Goal: Task Accomplishment & Management: Complete application form

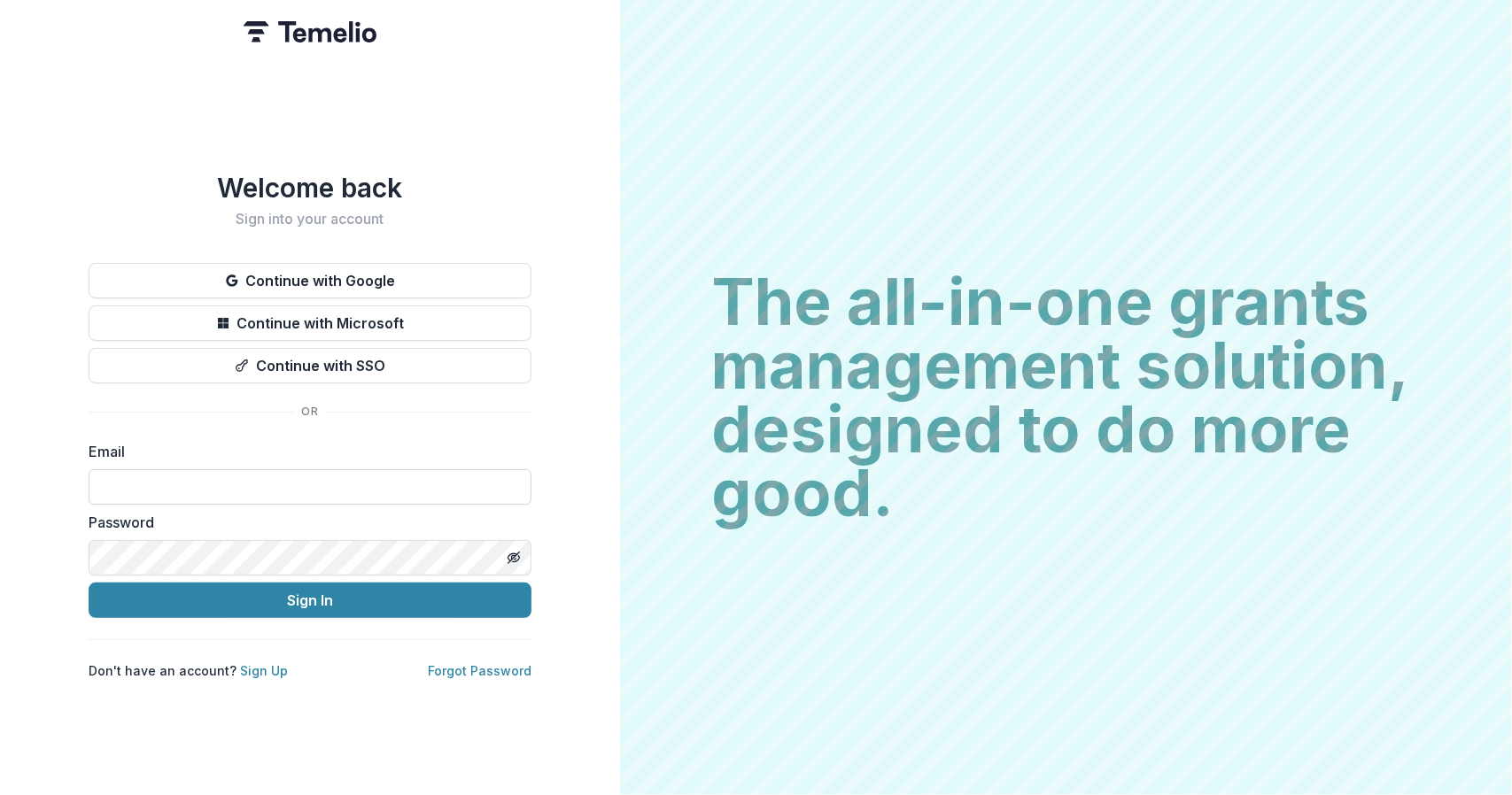
click at [353, 495] on input at bounding box center [310, 487] width 443 height 36
type input "**********"
click at [88, 582] on button "Sign In" at bounding box center [310, 600] width 443 height 36
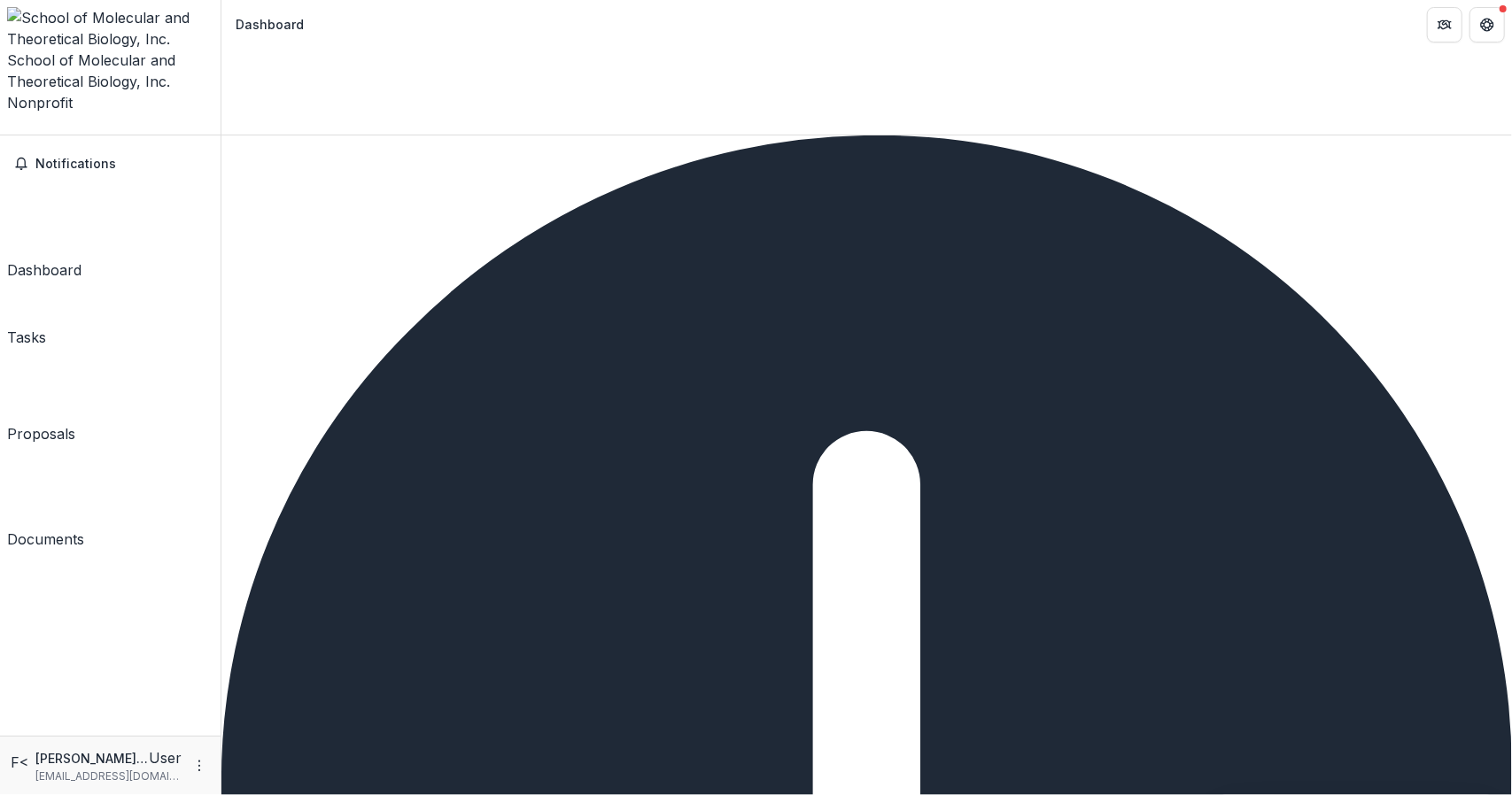
scroll to position [0, 0]
type textarea "*"
type textarea "**********"
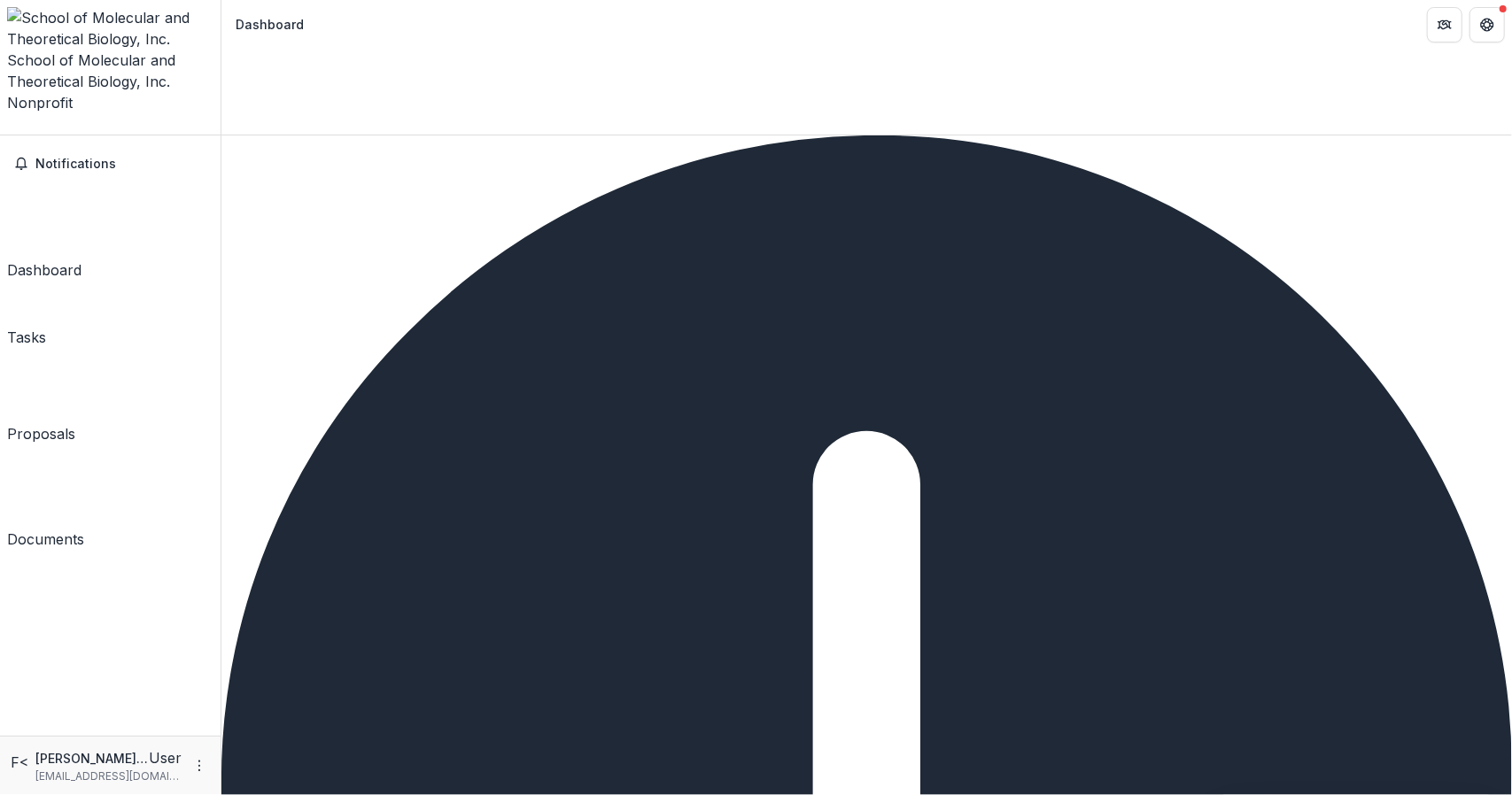
type input "*"
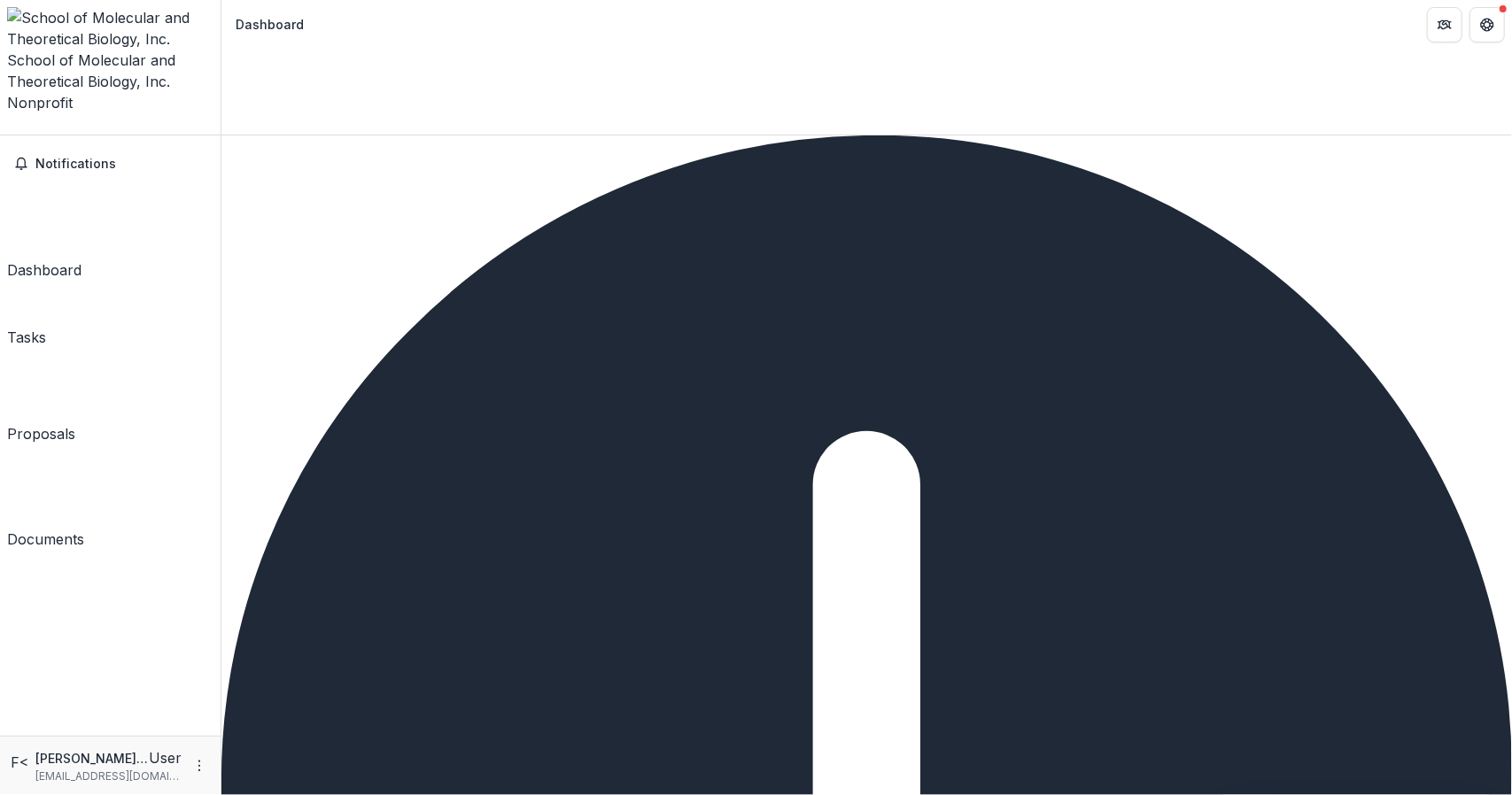
scroll to position [632, 0]
type input "**********"
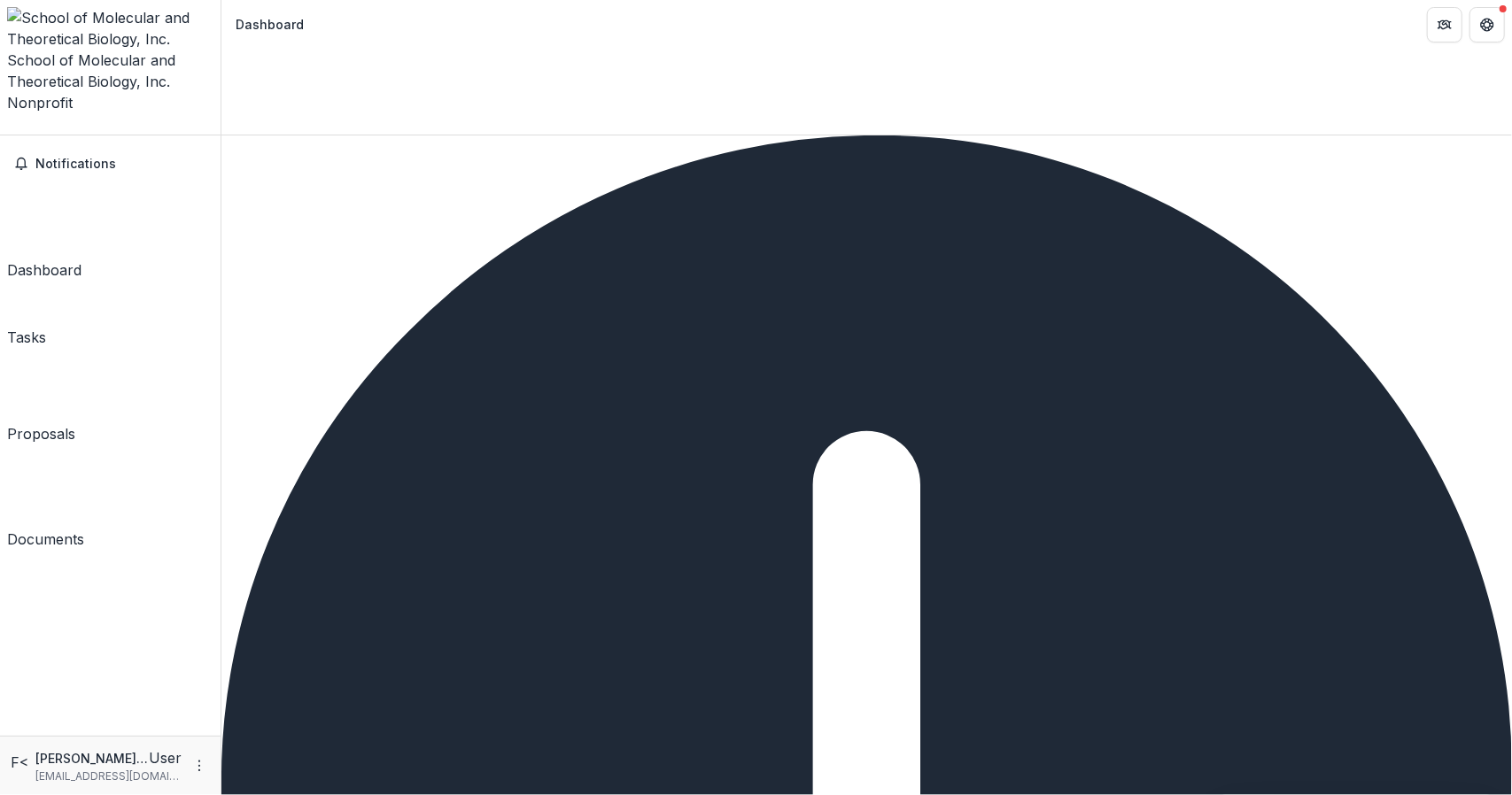
scroll to position [2351, 0]
type input "**********"
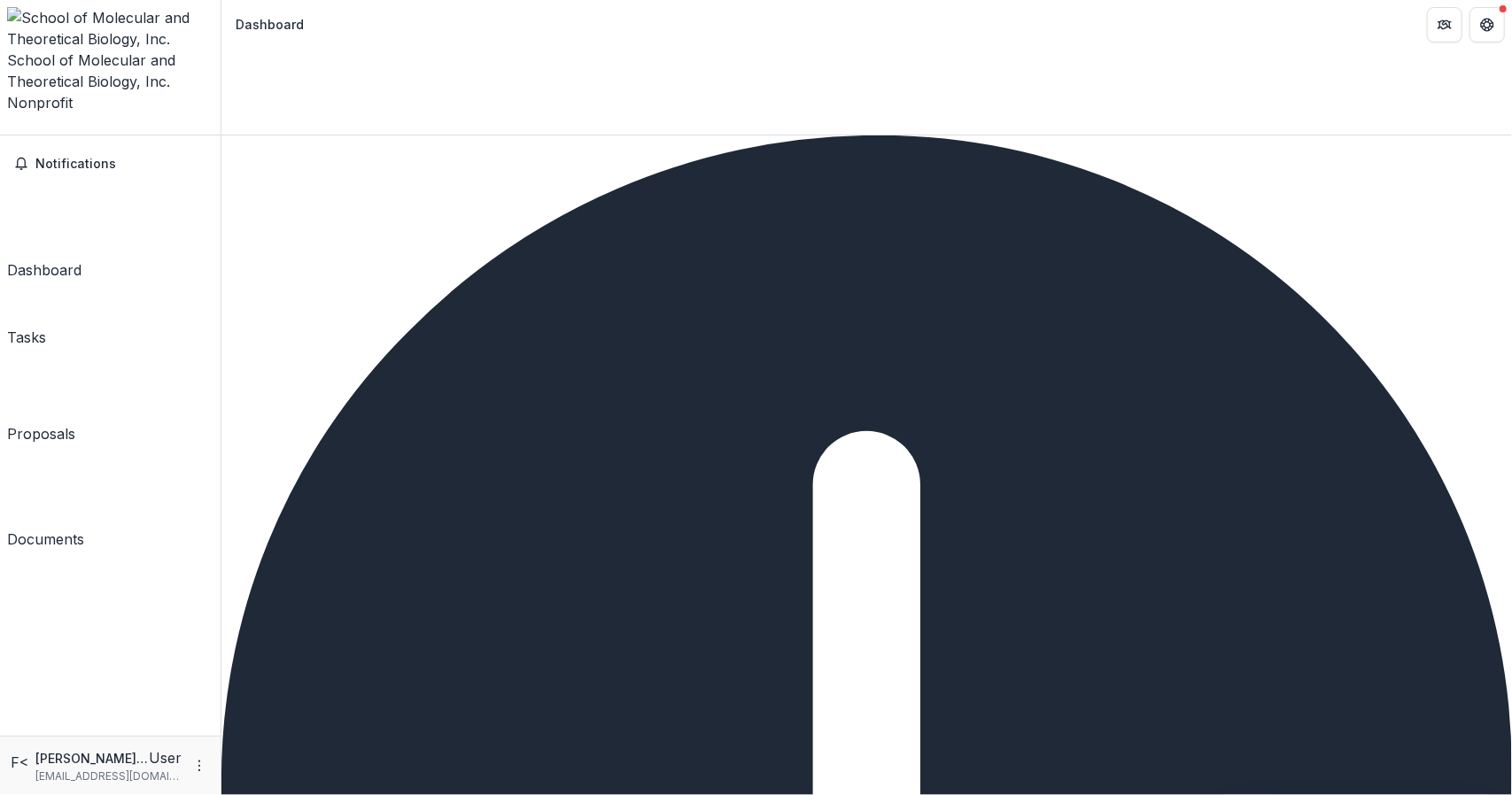
scroll to position [36, 0]
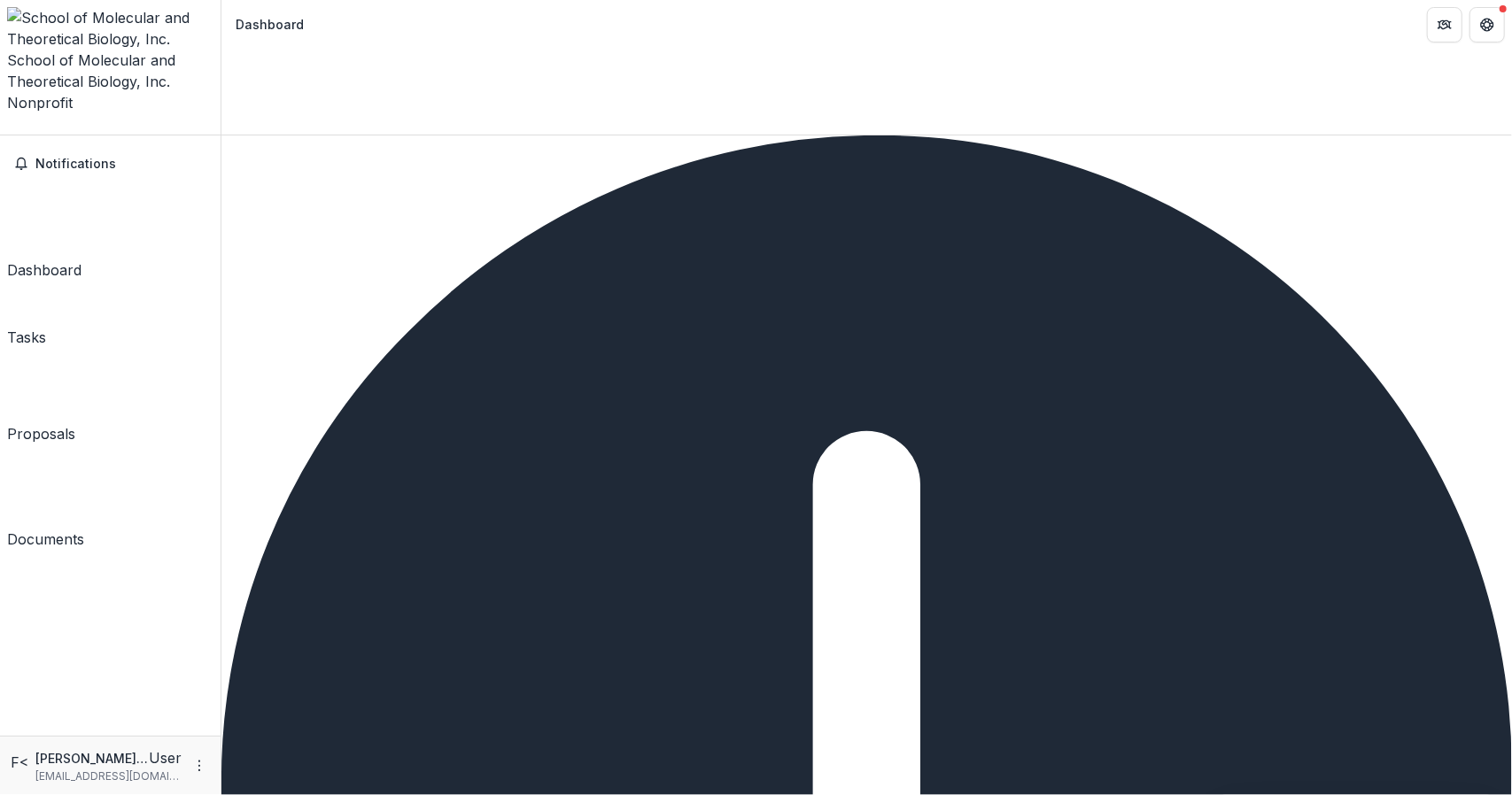
type input "****"
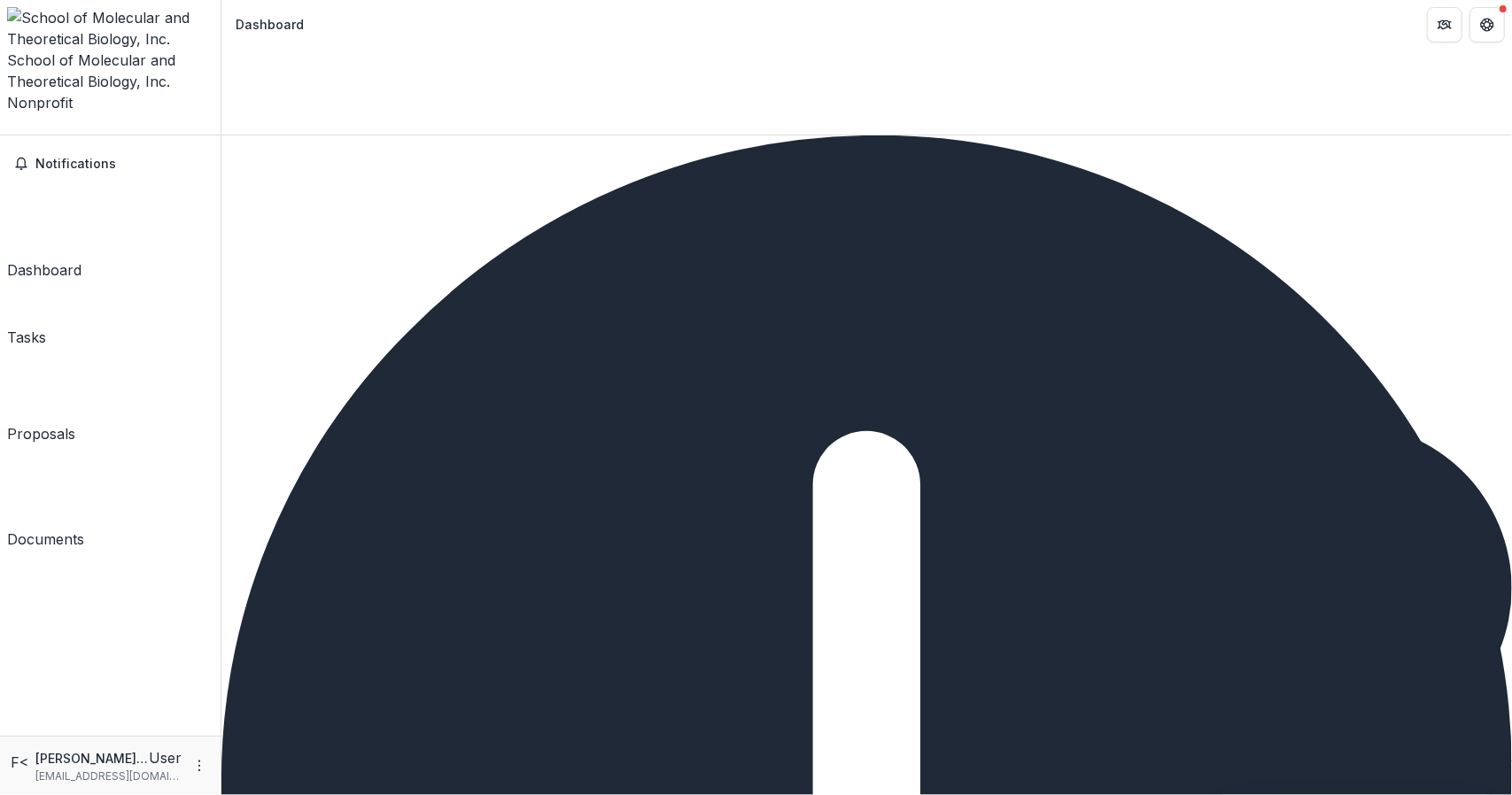
drag, startPoint x: 572, startPoint y: 385, endPoint x: 478, endPoint y: 382, distance: 94.0
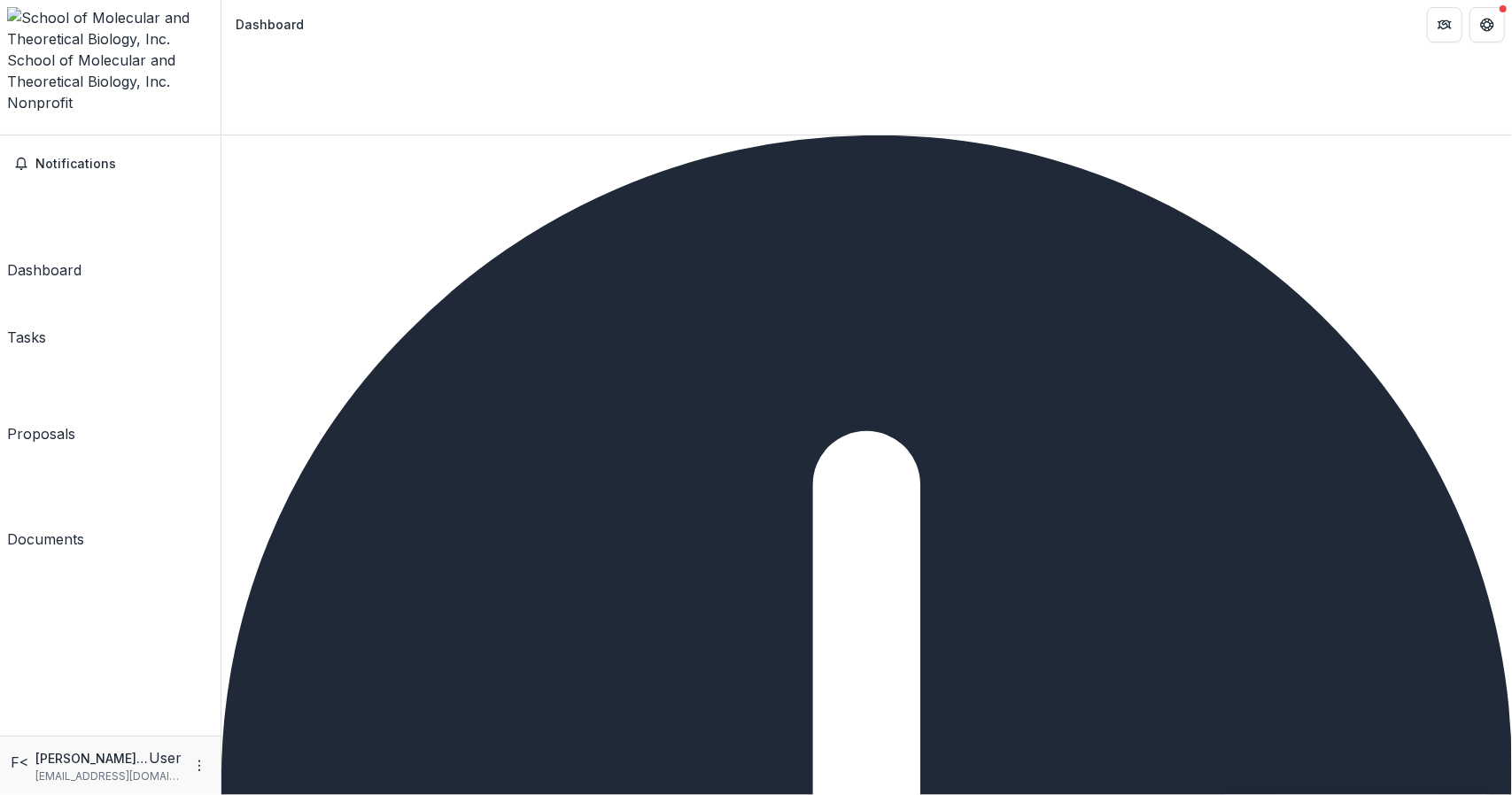
copy p "IRS Recipient Status"
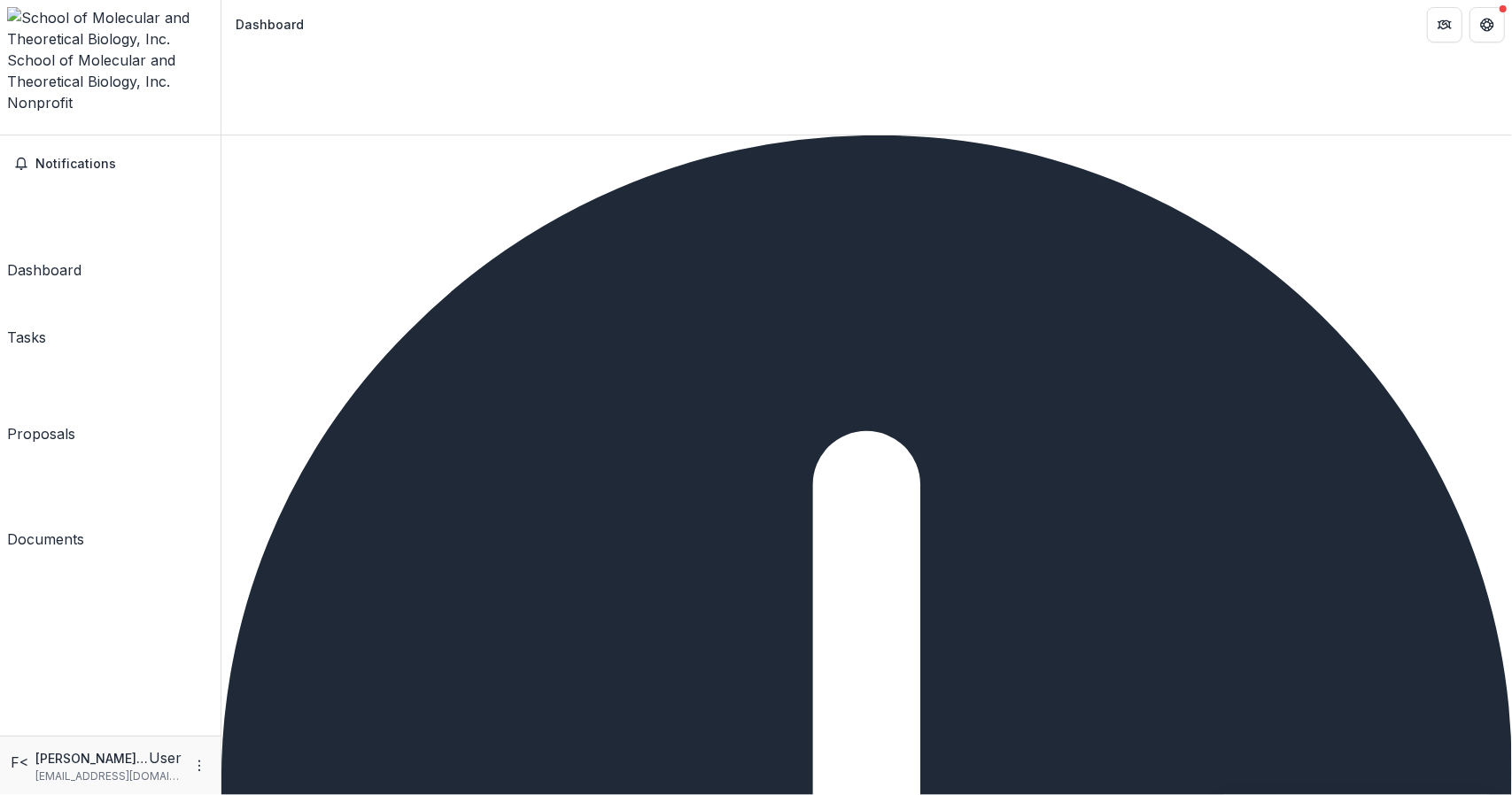
drag, startPoint x: 485, startPoint y: 395, endPoint x: 575, endPoint y: 442, distance: 101.5
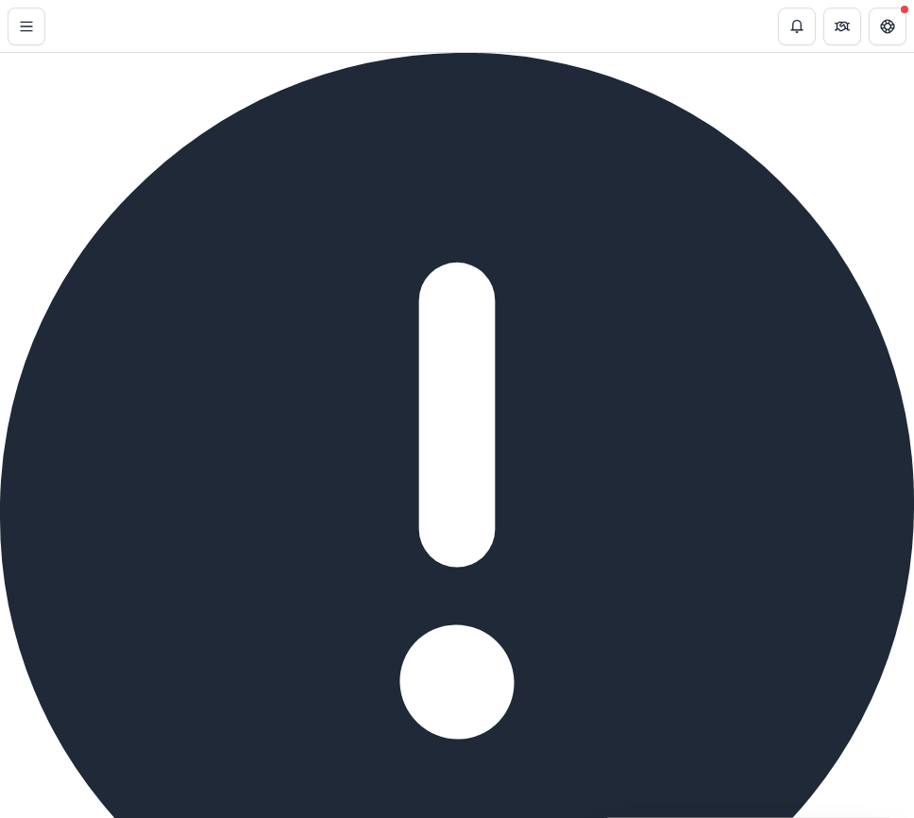
scroll to position [825, 0]
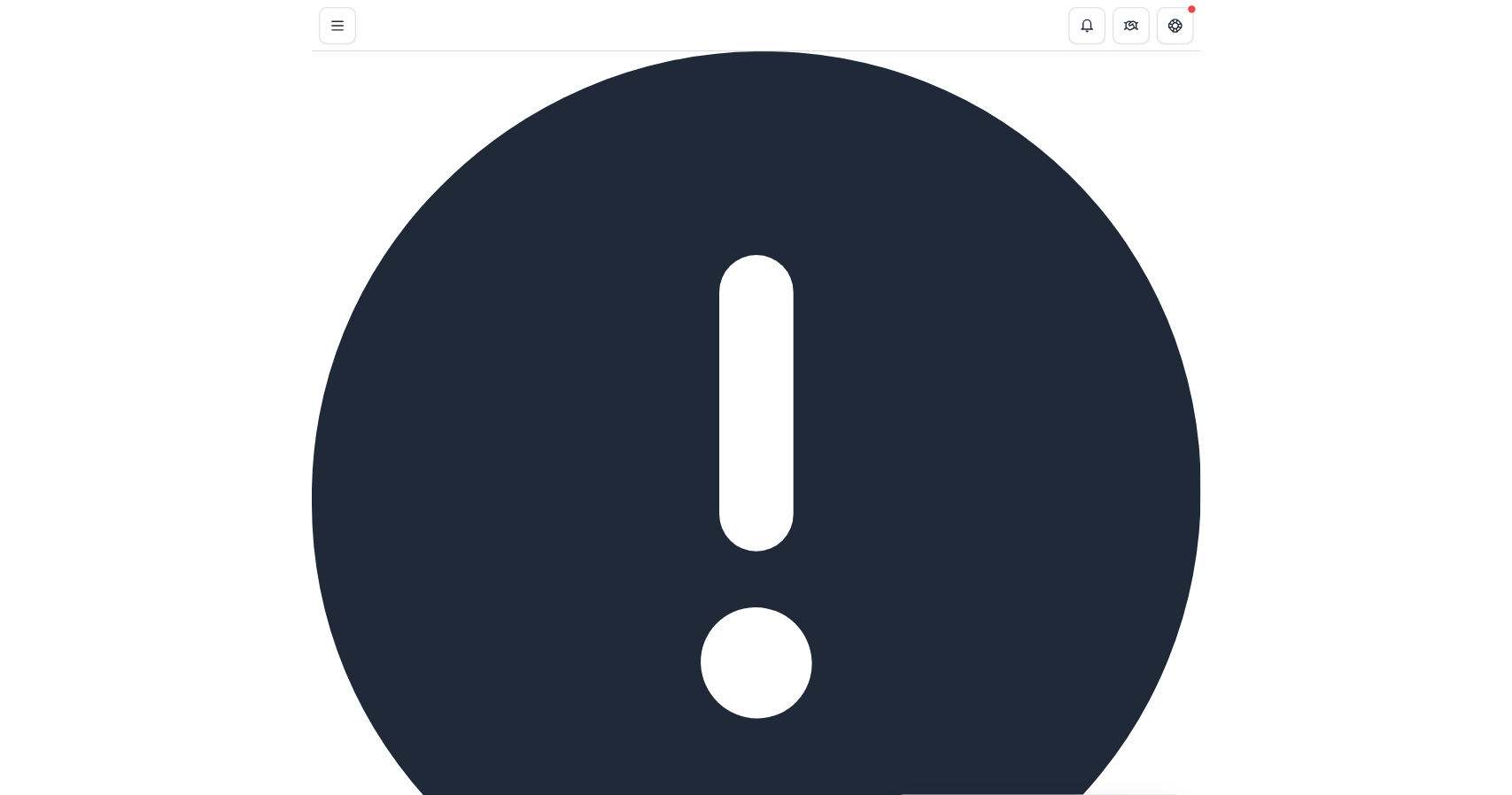
scroll to position [2686, 0]
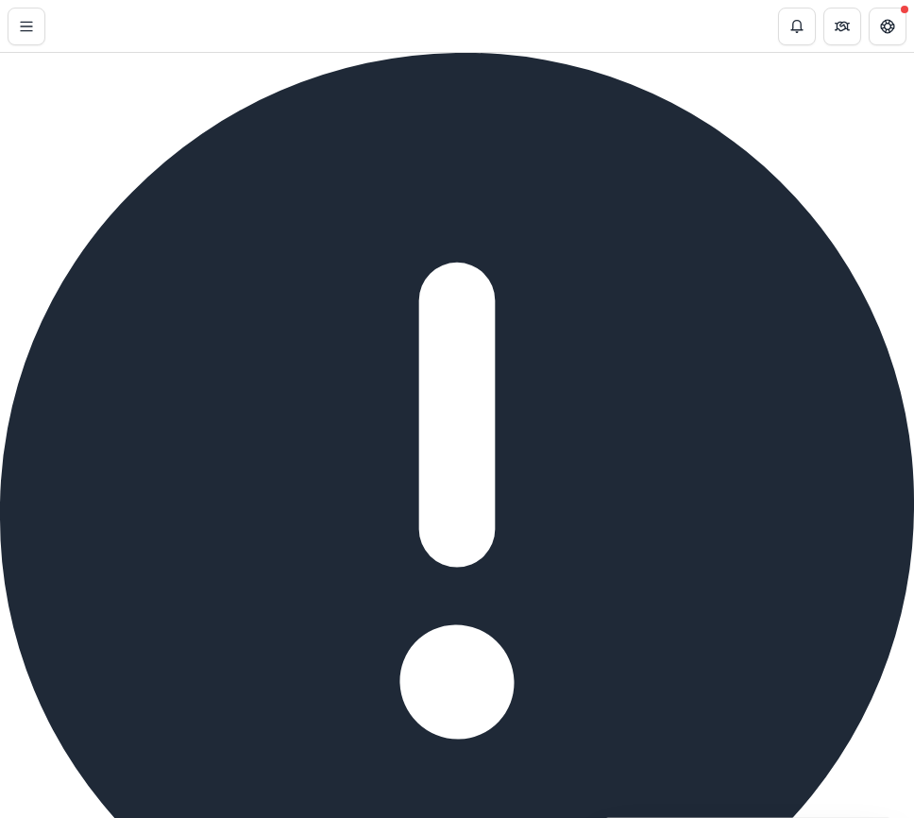
type input "**********"
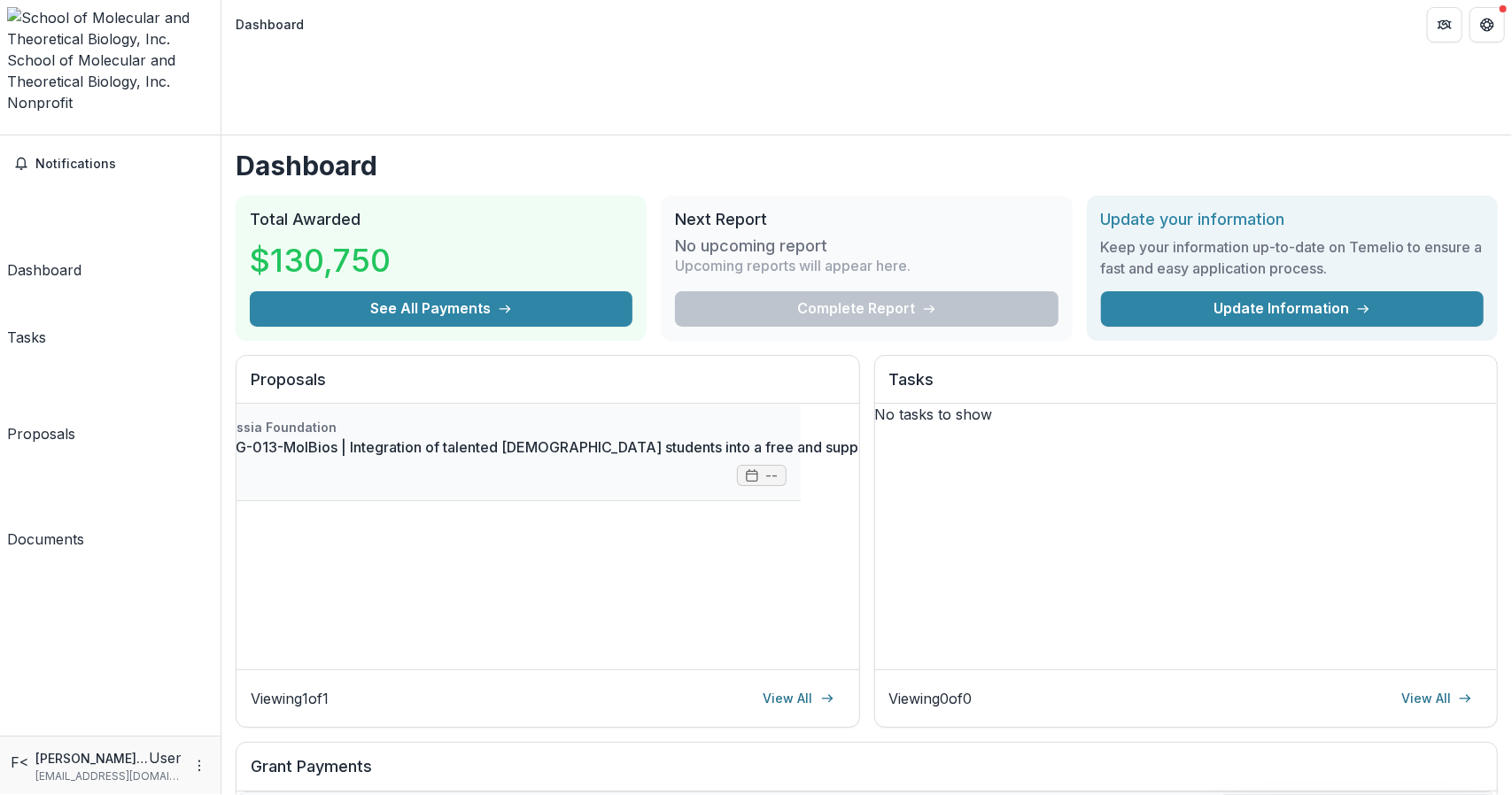
scroll to position [0, 0]
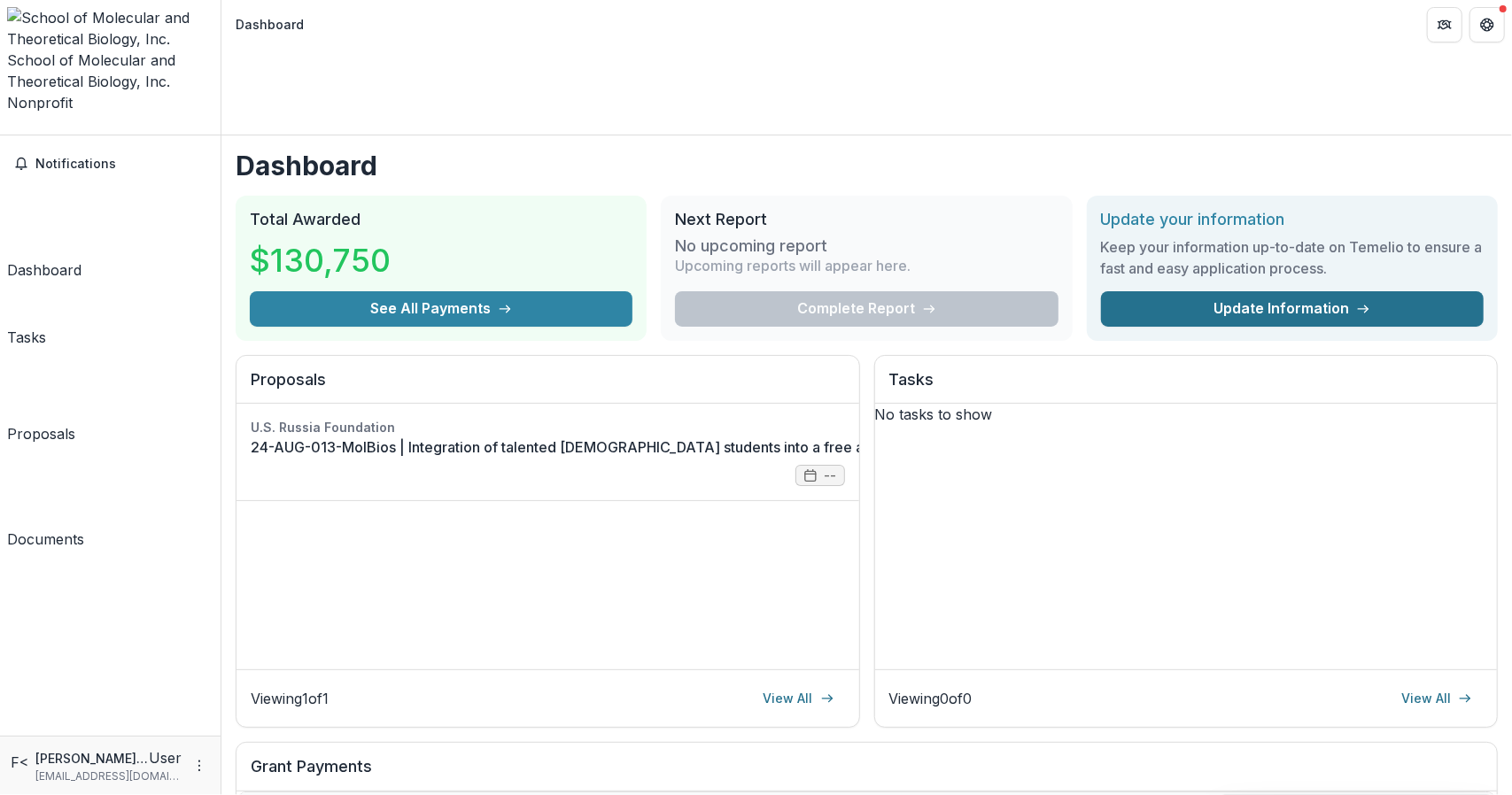
click at [1259, 292] on link "Update Information" at bounding box center [1293, 309] width 383 height 36
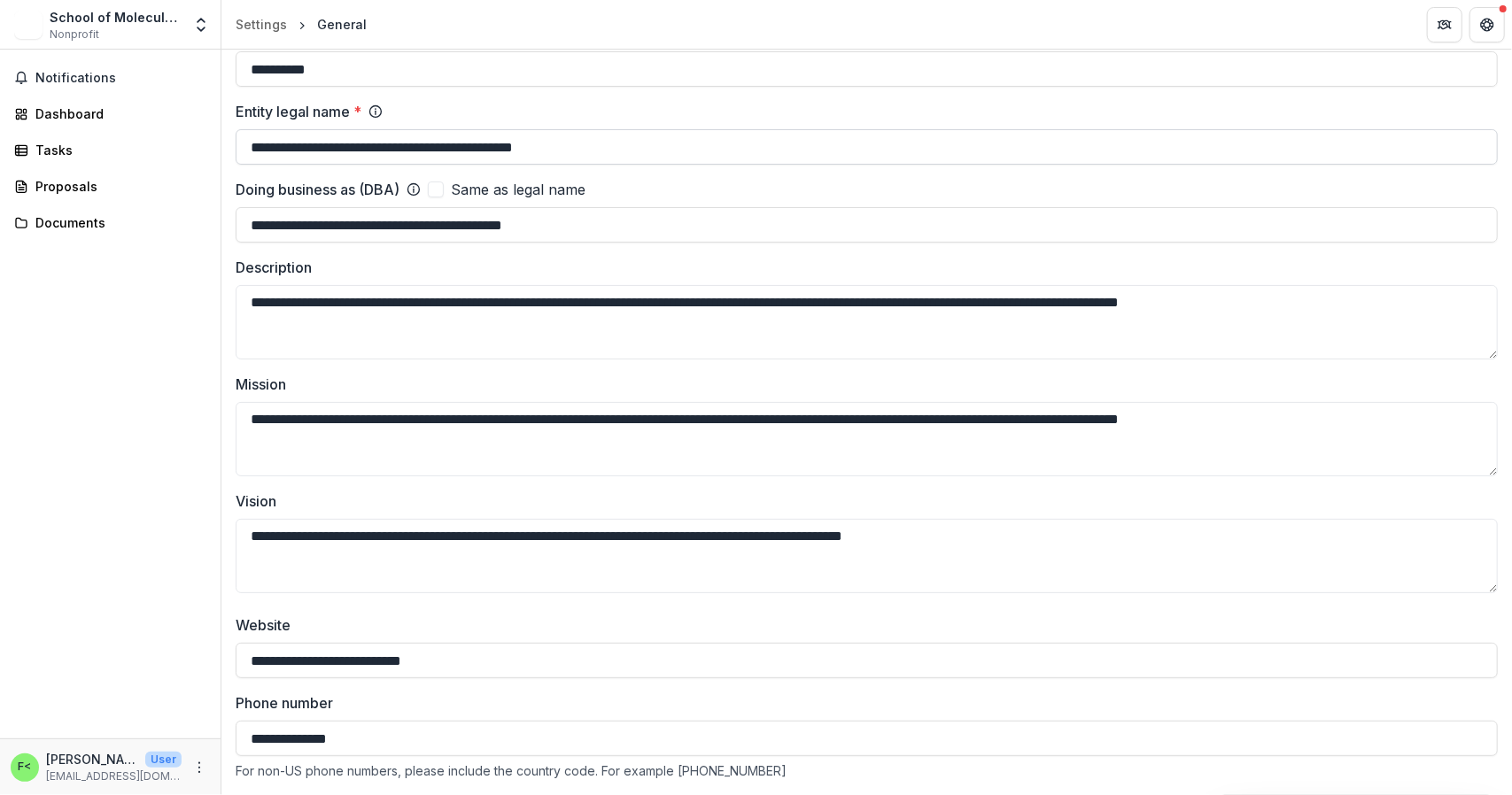
scroll to position [118, 0]
click at [571, 226] on input "**********" at bounding box center [867, 226] width 1263 height 36
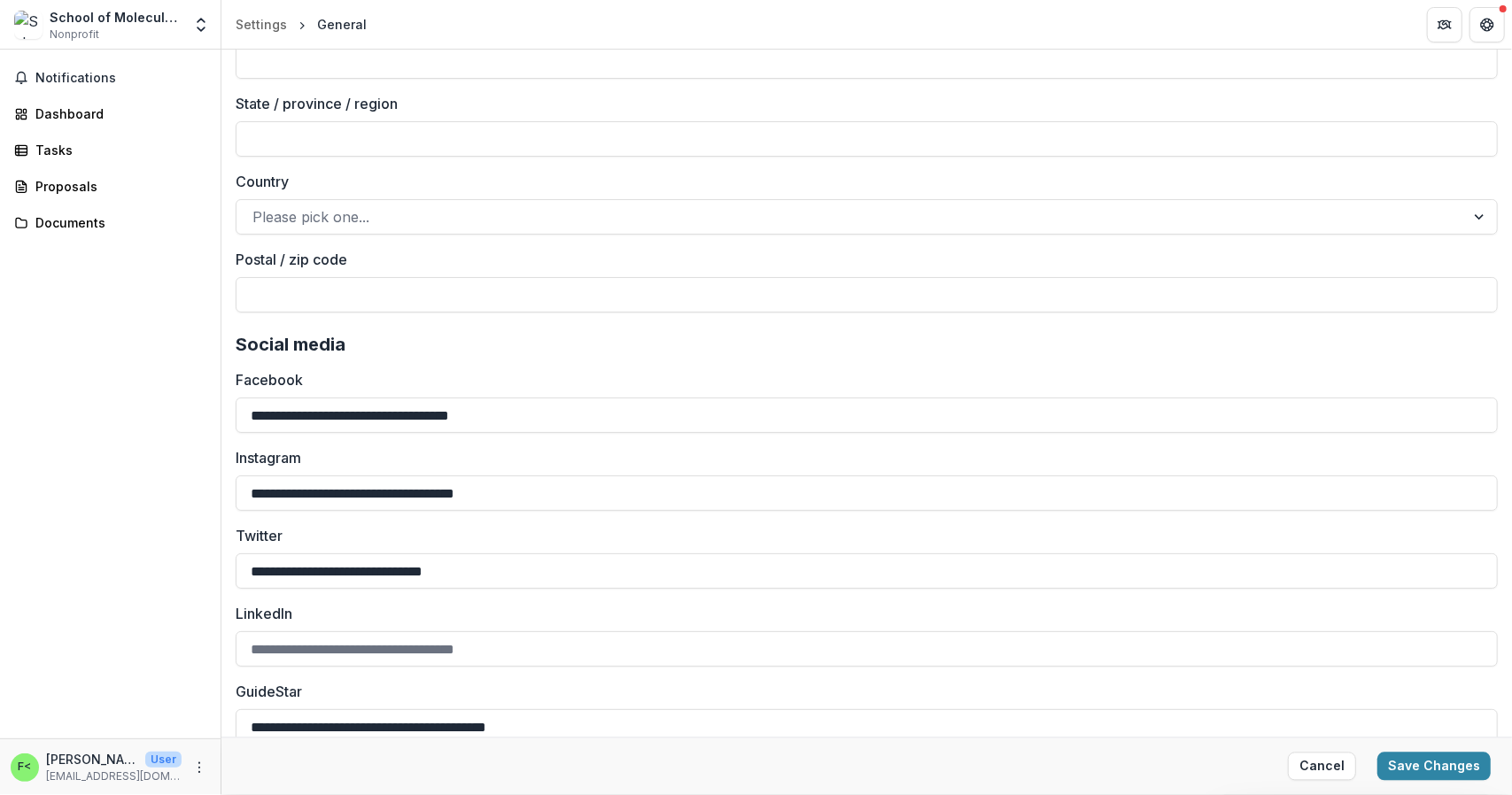
scroll to position [2232, 0]
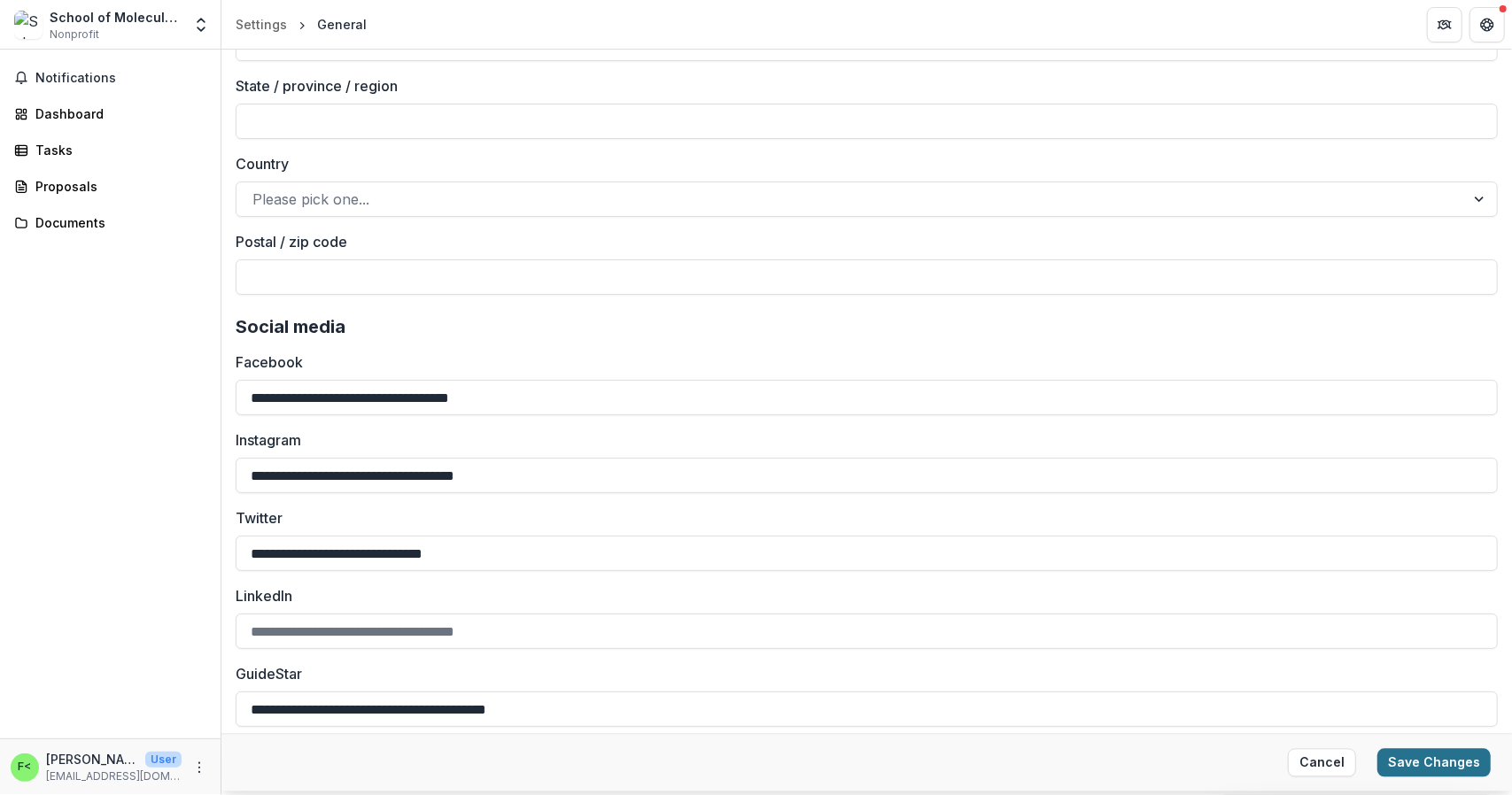
click at [1455, 762] on button "Save Changes" at bounding box center [1433, 763] width 113 height 28
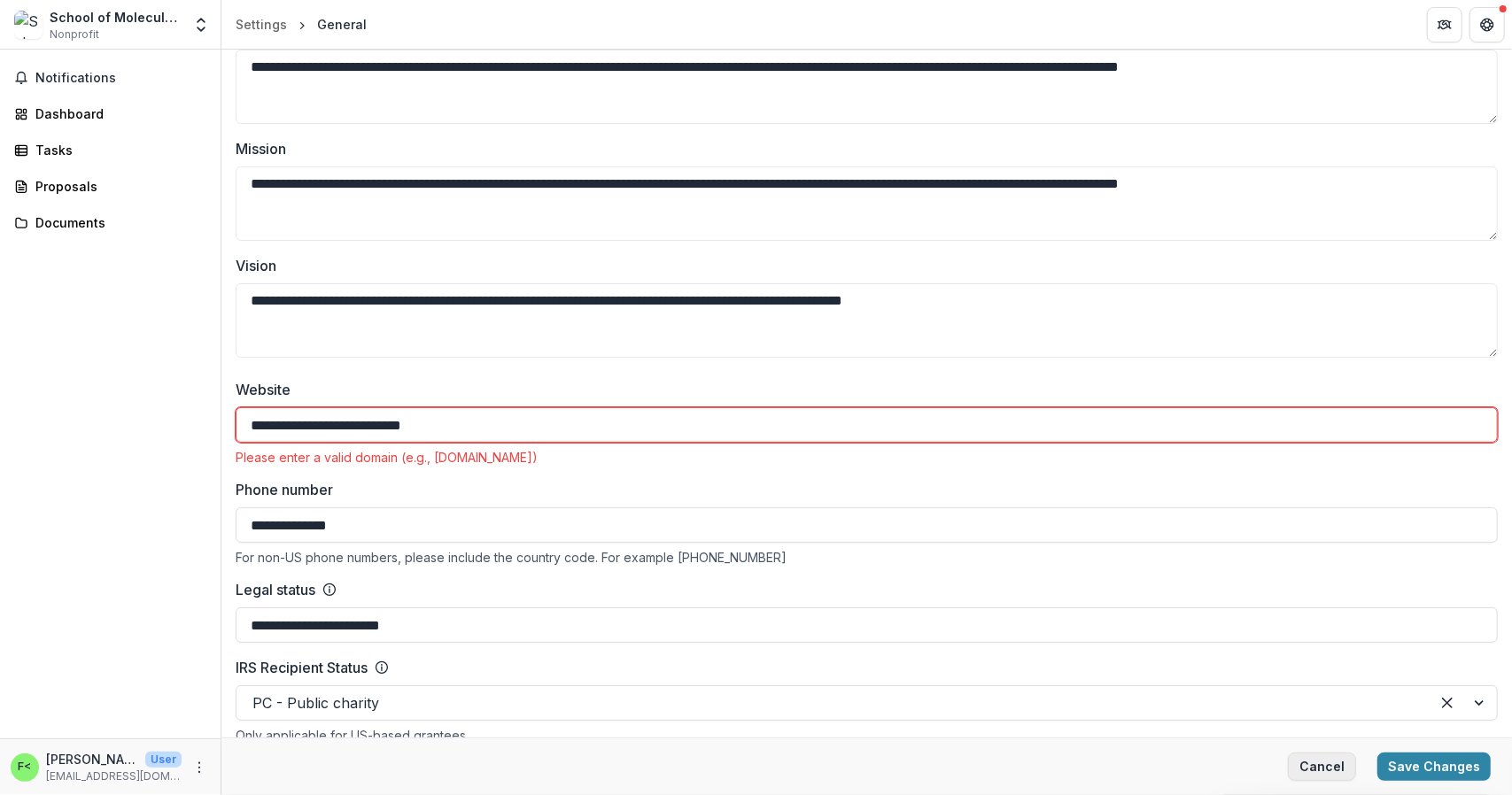
click at [1336, 763] on button "Cancel" at bounding box center [1322, 767] width 68 height 28
type input "**********"
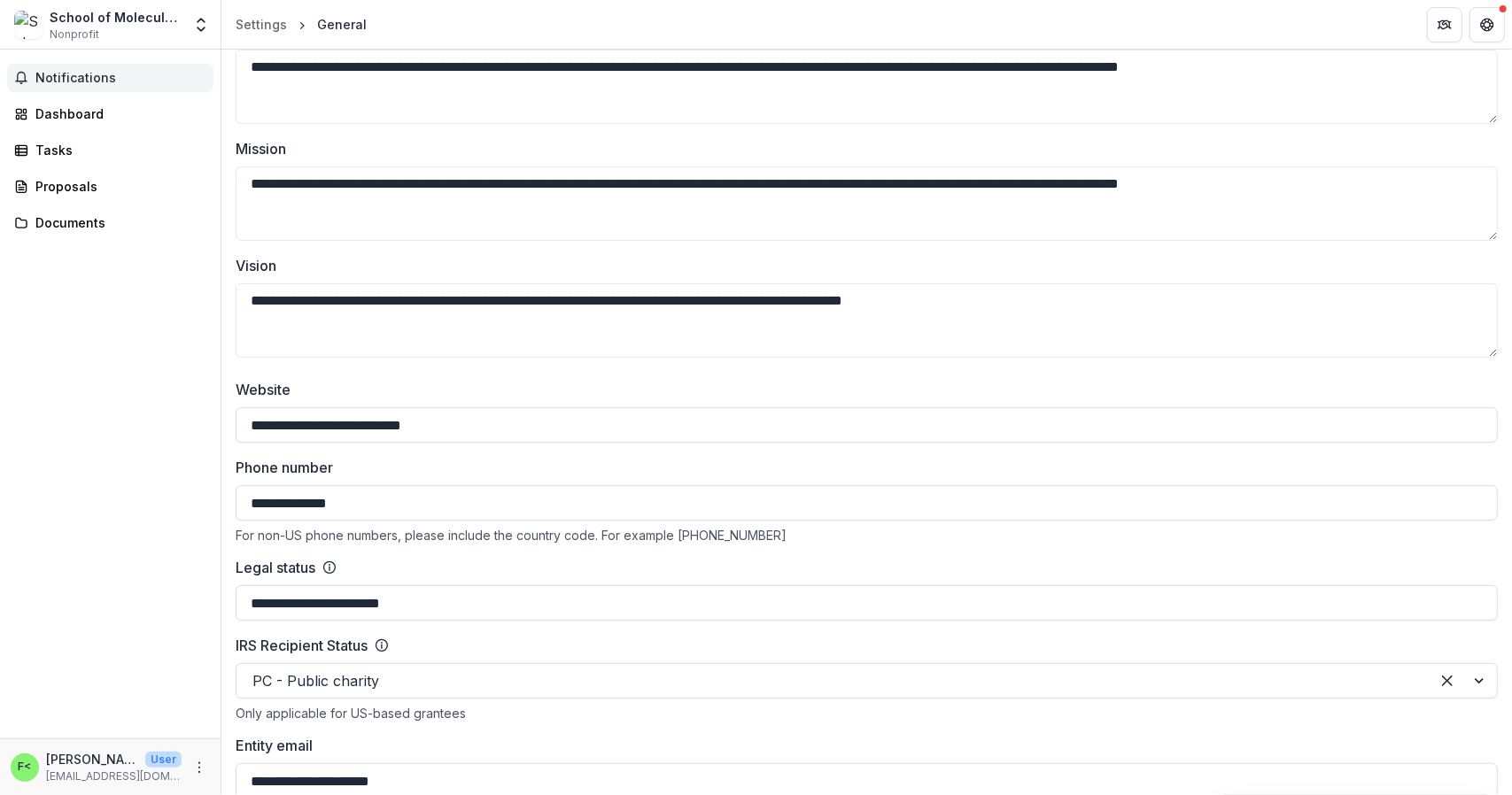
click at [86, 76] on span "Notifications" at bounding box center [121, 79] width 171 height 15
click at [124, 119] on div "Dashboard" at bounding box center [117, 113] width 164 height 19
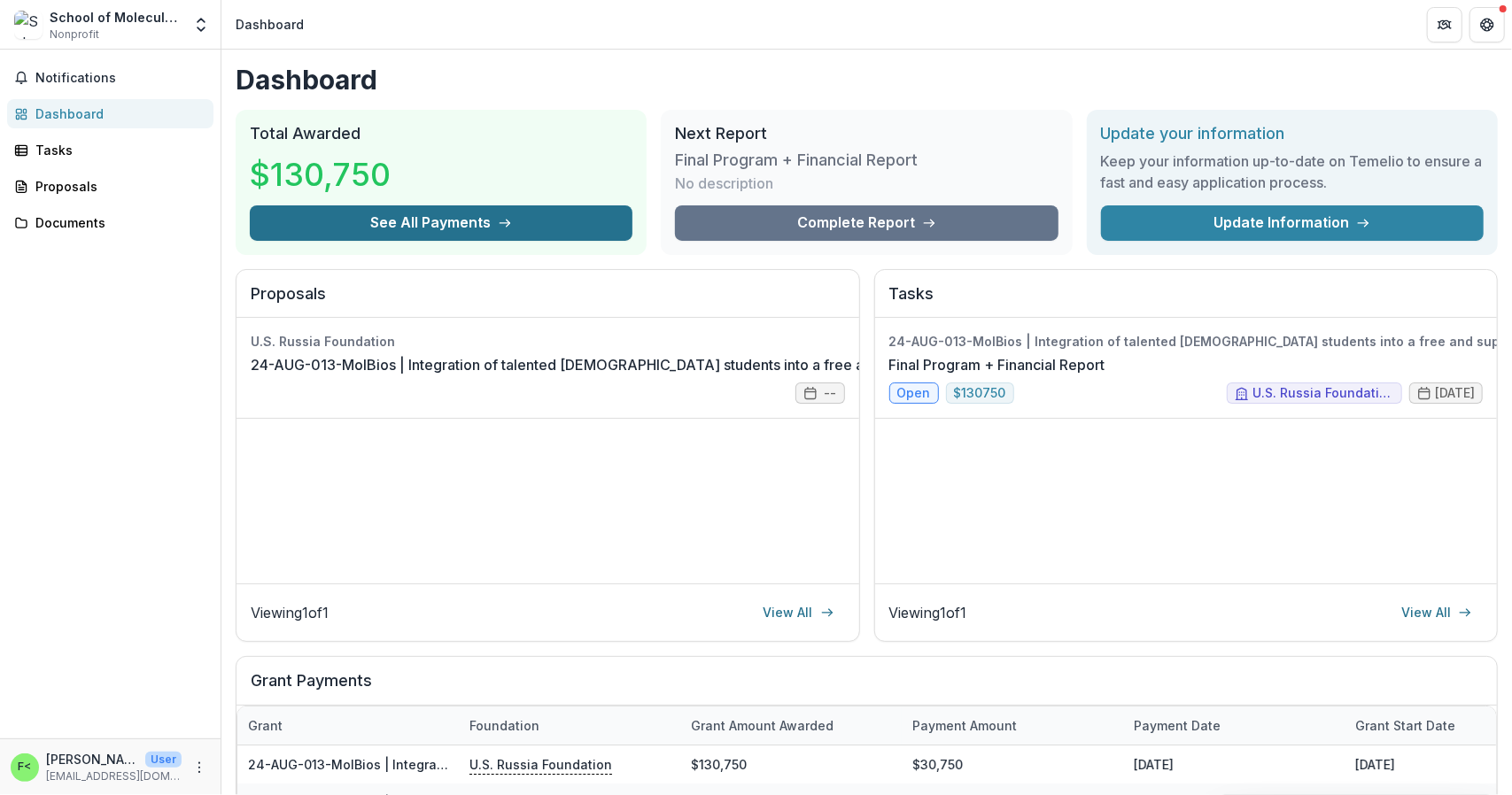
click at [521, 208] on button "See All Payments" at bounding box center [441, 223] width 383 height 36
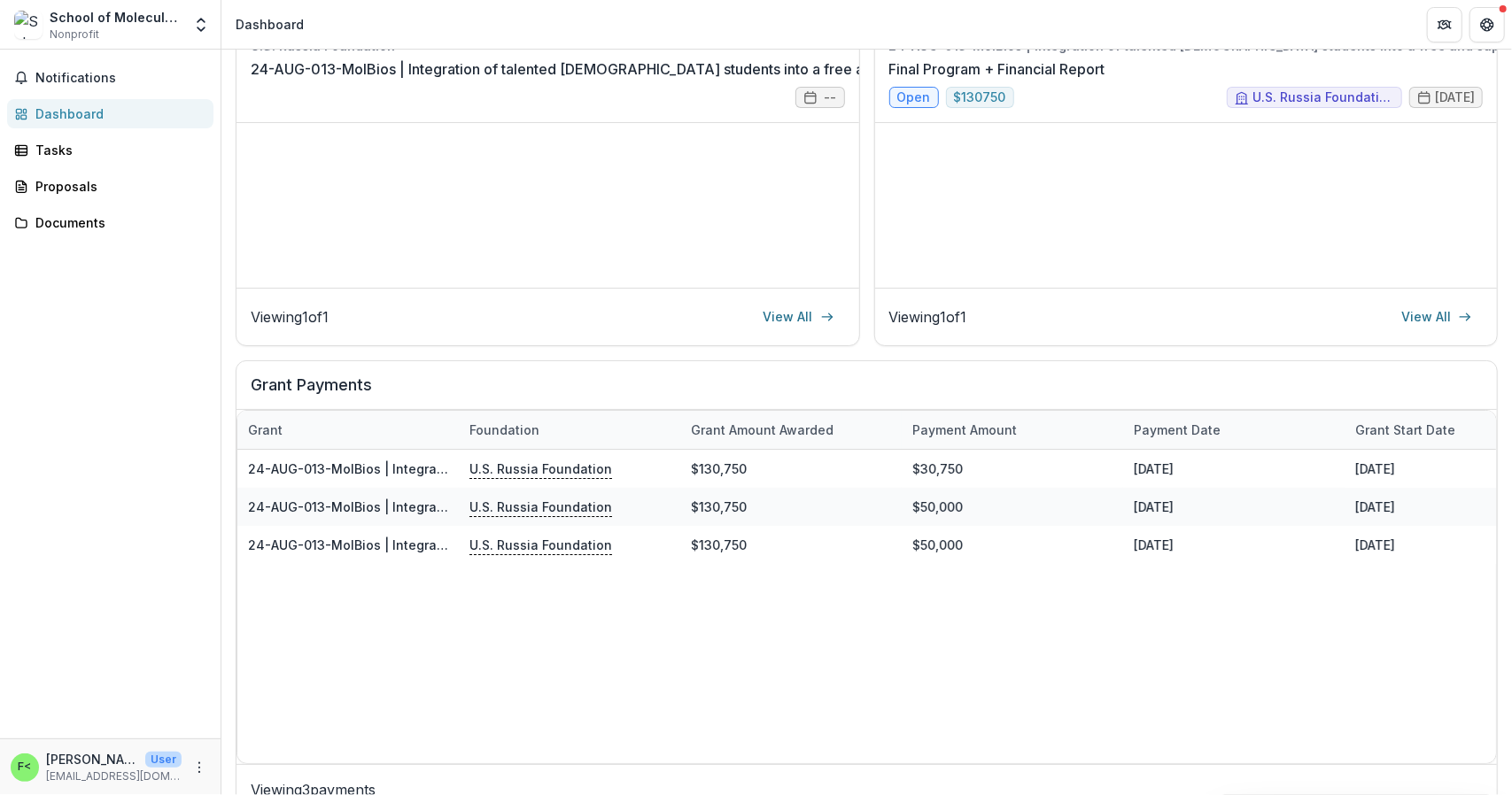
scroll to position [313, 0]
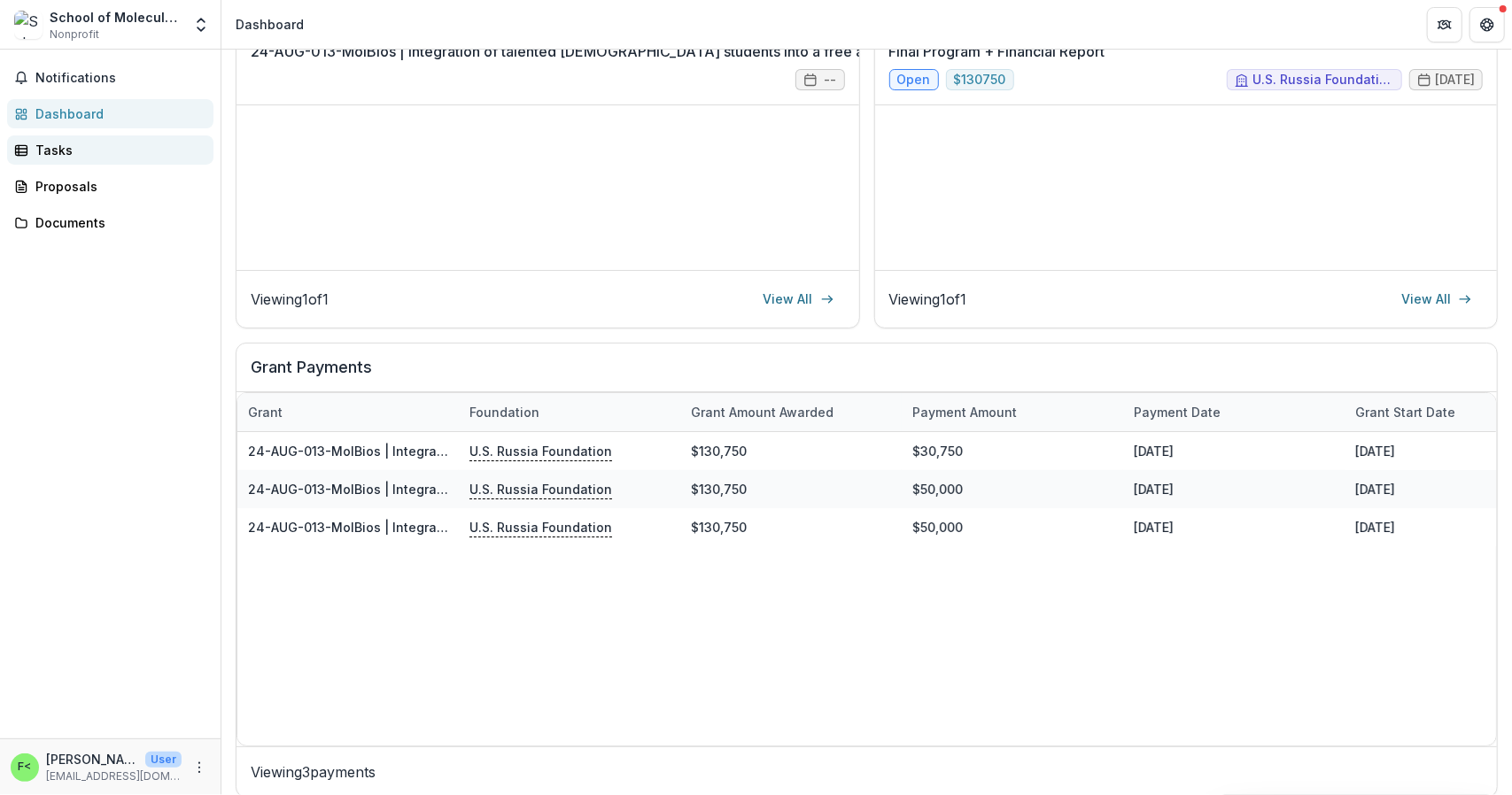
click at [84, 146] on div "Tasks" at bounding box center [117, 150] width 164 height 19
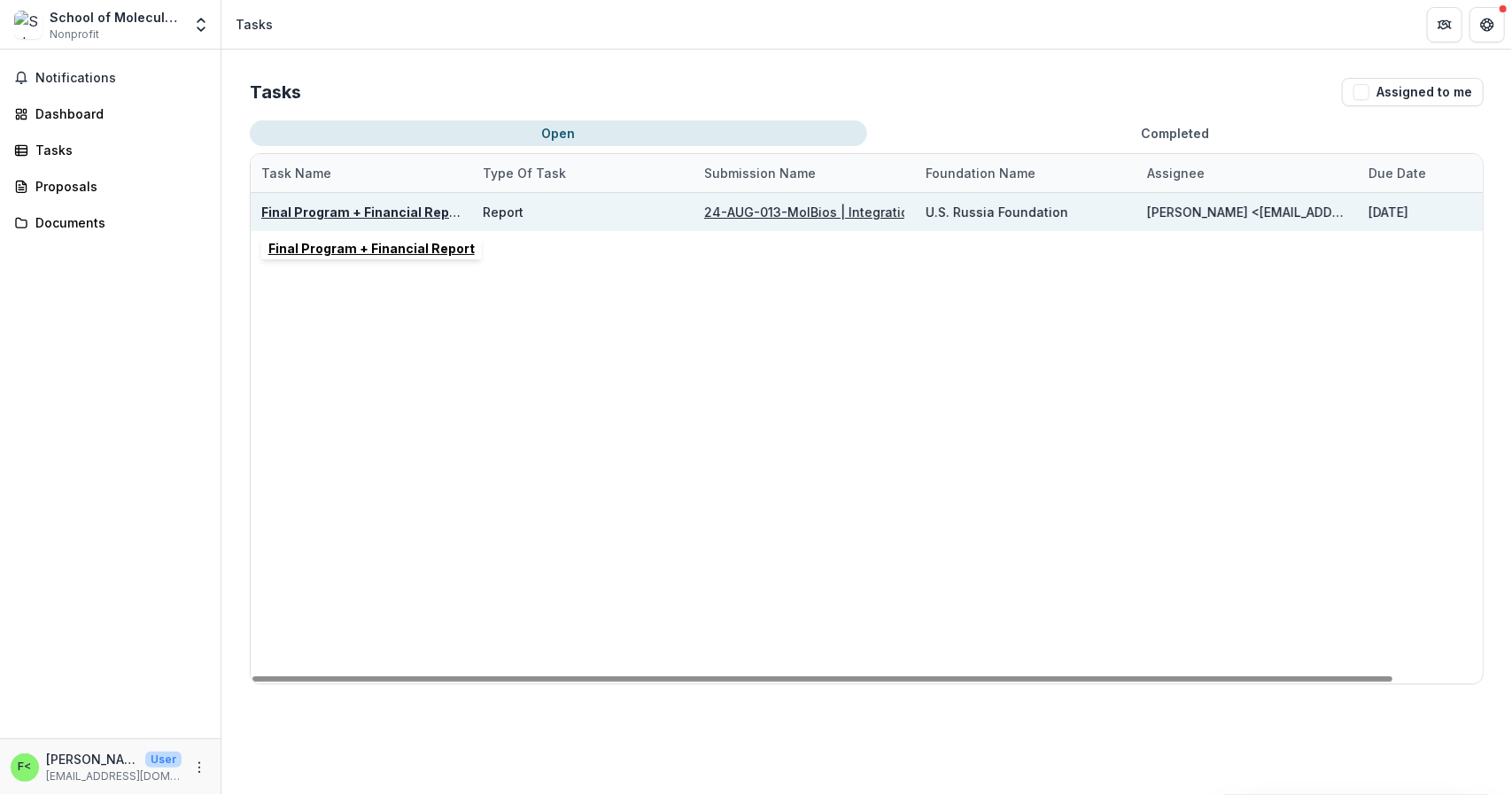
click at [397, 208] on u "Final Program + Financial Report" at bounding box center [365, 212] width 206 height 15
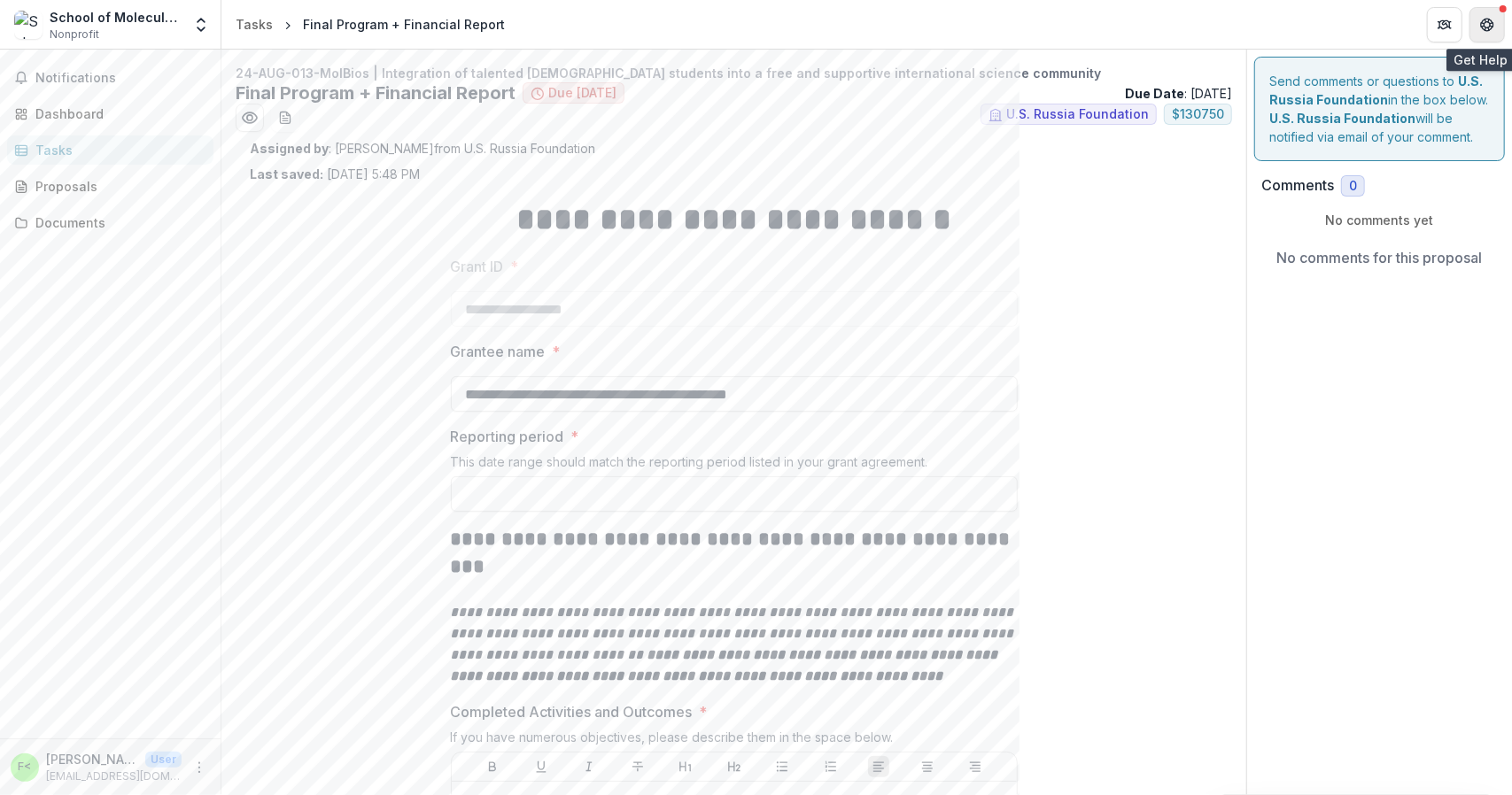
click at [1491, 21] on icon "Get Help" at bounding box center [1490, 21] width 4 height 4
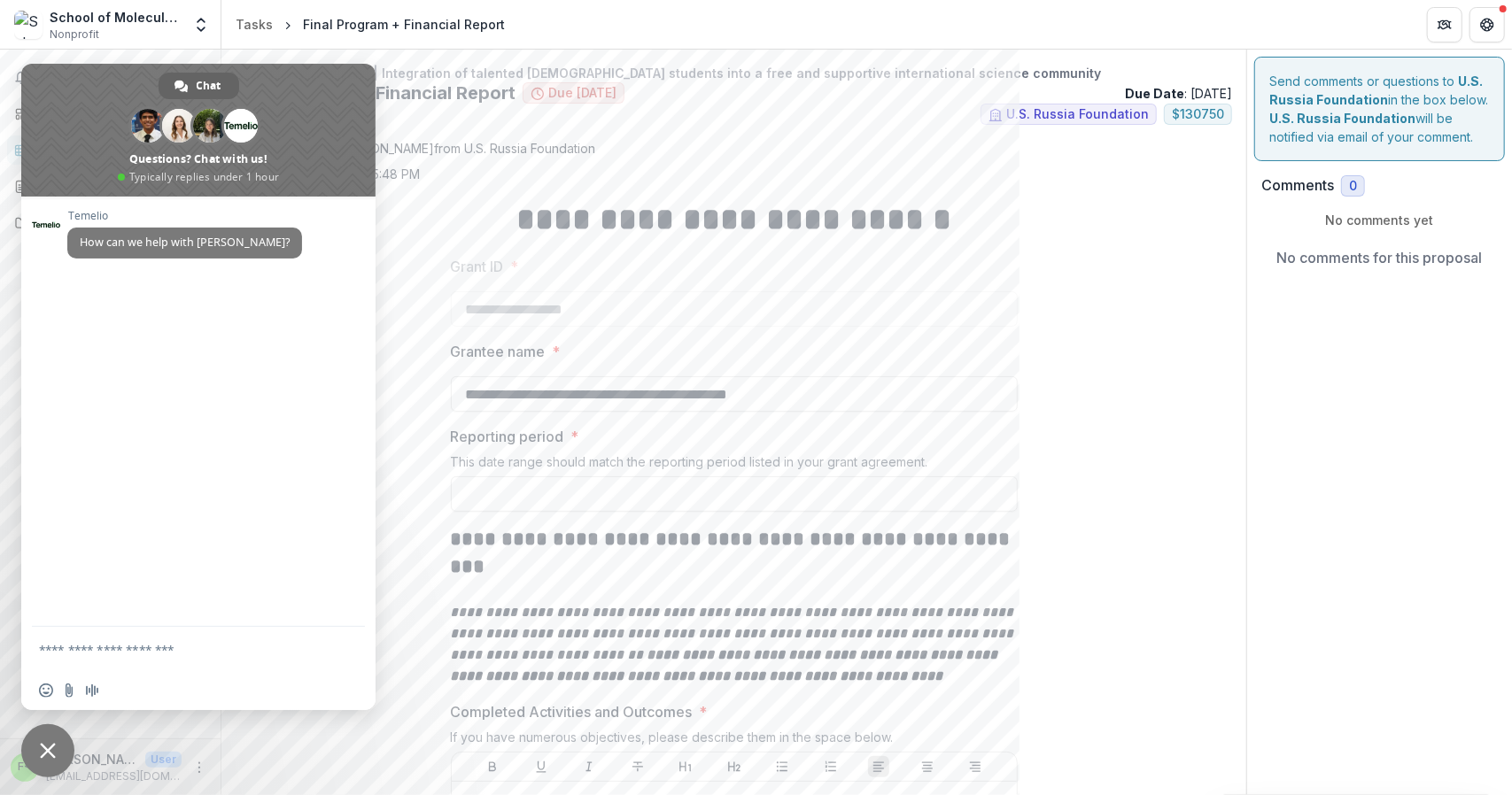
click at [43, 745] on span "Close chat" at bounding box center [47, 750] width 16 height 16
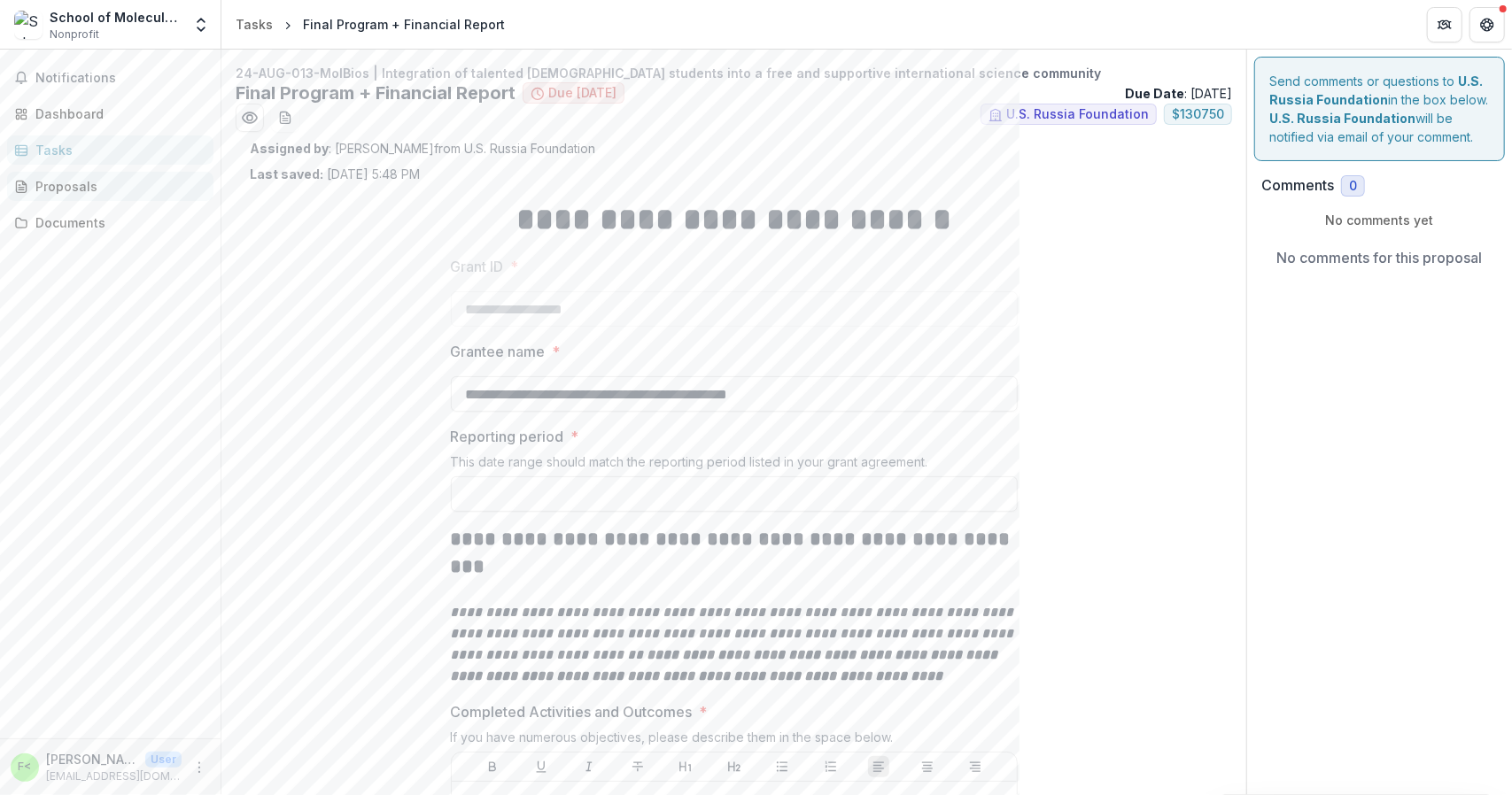
click at [76, 189] on div "Proposals" at bounding box center [117, 187] width 164 height 19
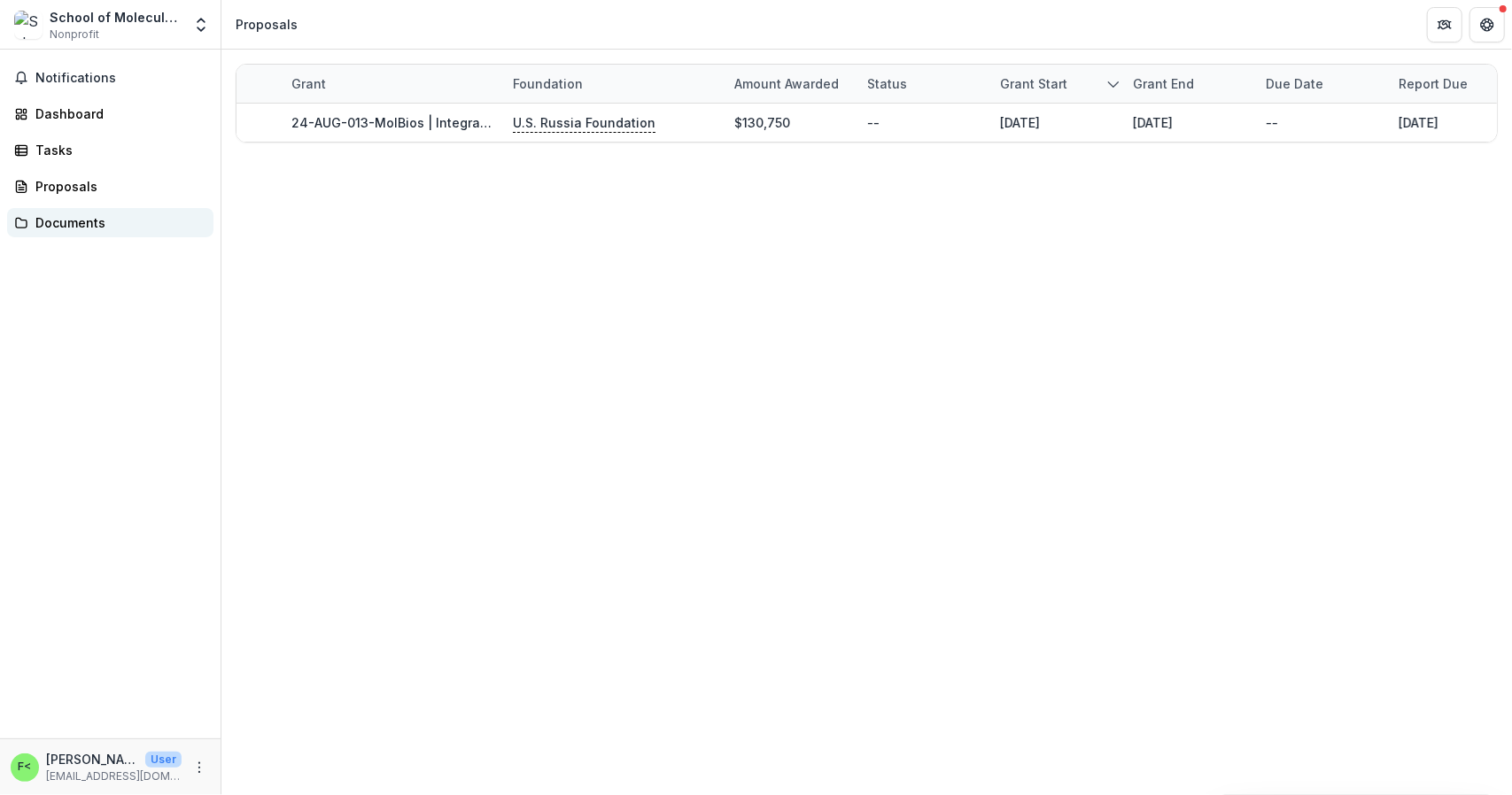
click at [62, 232] on link "Documents" at bounding box center [111, 222] width 206 height 29
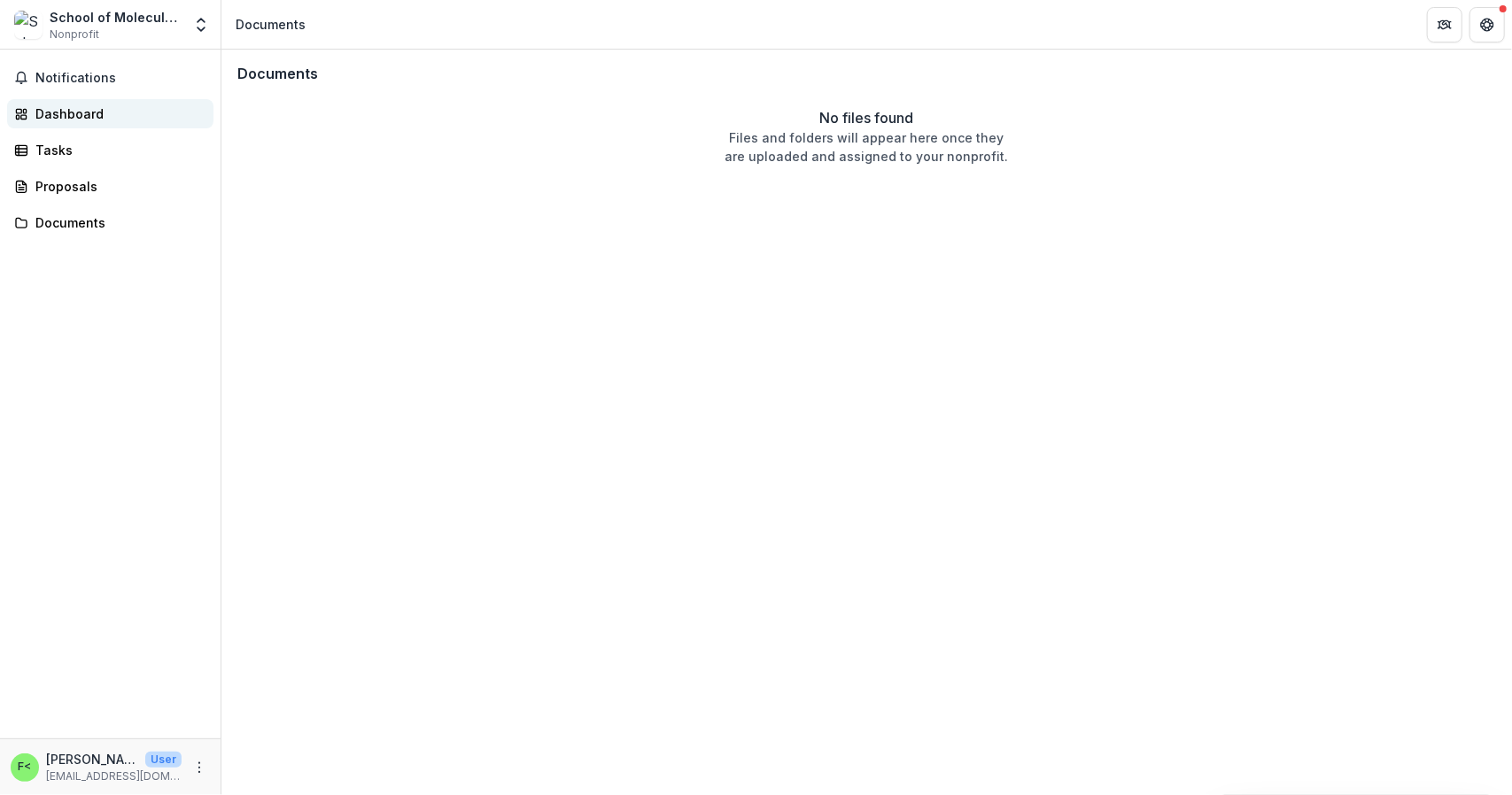
click at [102, 112] on div "Dashboard" at bounding box center [117, 113] width 164 height 19
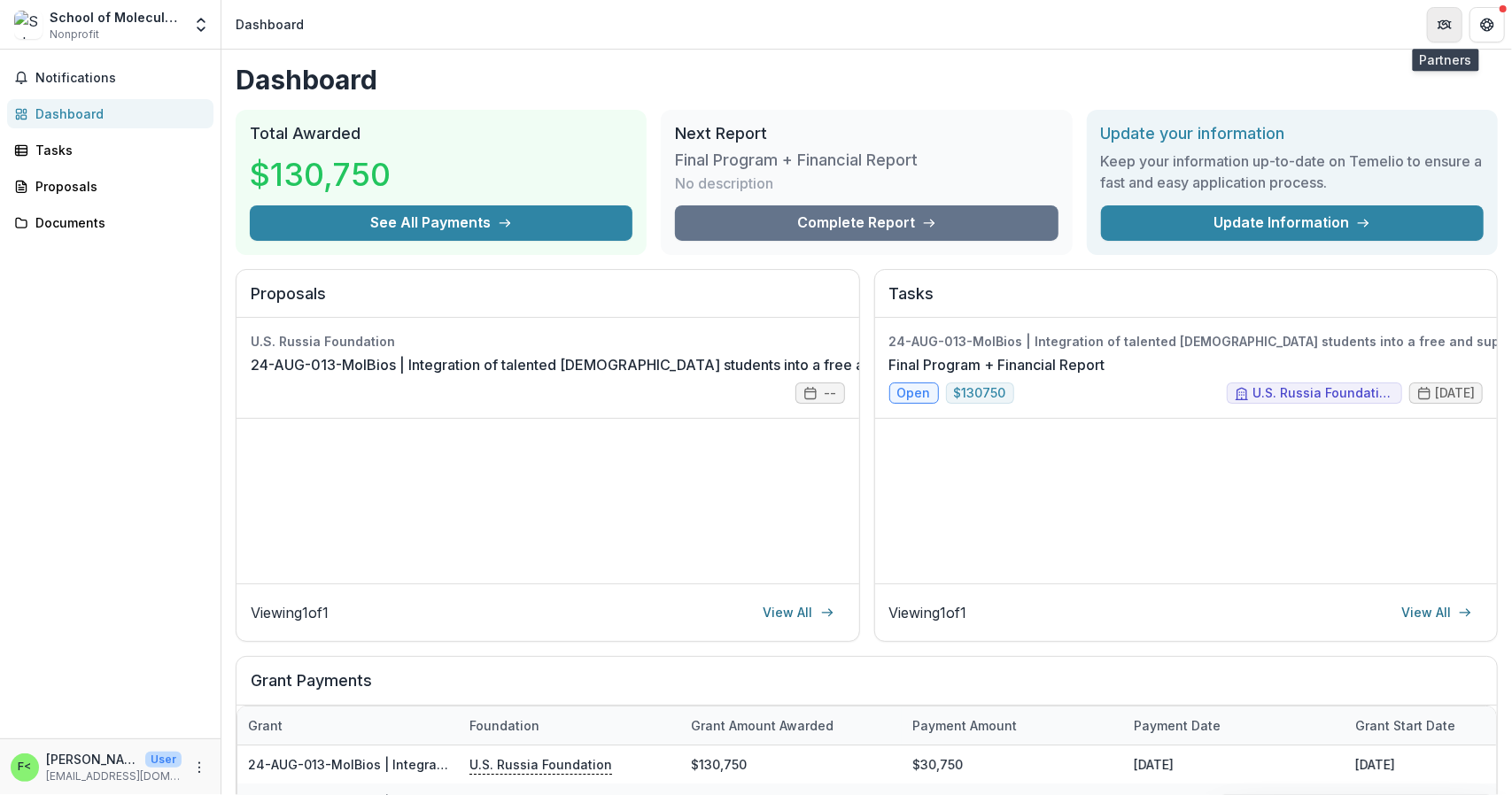
click at [1440, 31] on button "Partners" at bounding box center [1444, 25] width 36 height 36
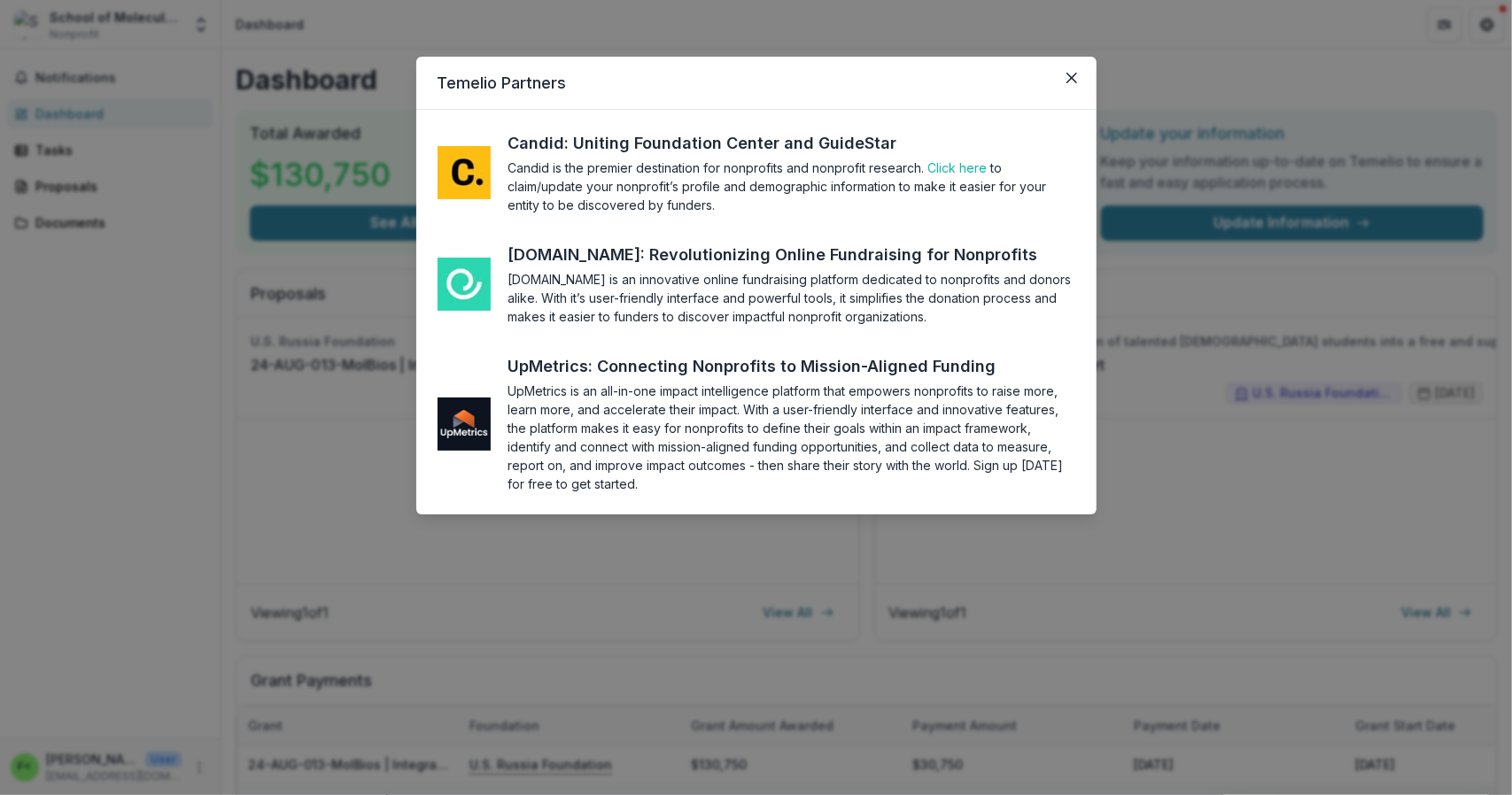
click at [776, 399] on section "UpMetrics is an all-in-one impact intelligence platform that empowers nonprofit…" at bounding box center [792, 437] width 567 height 112
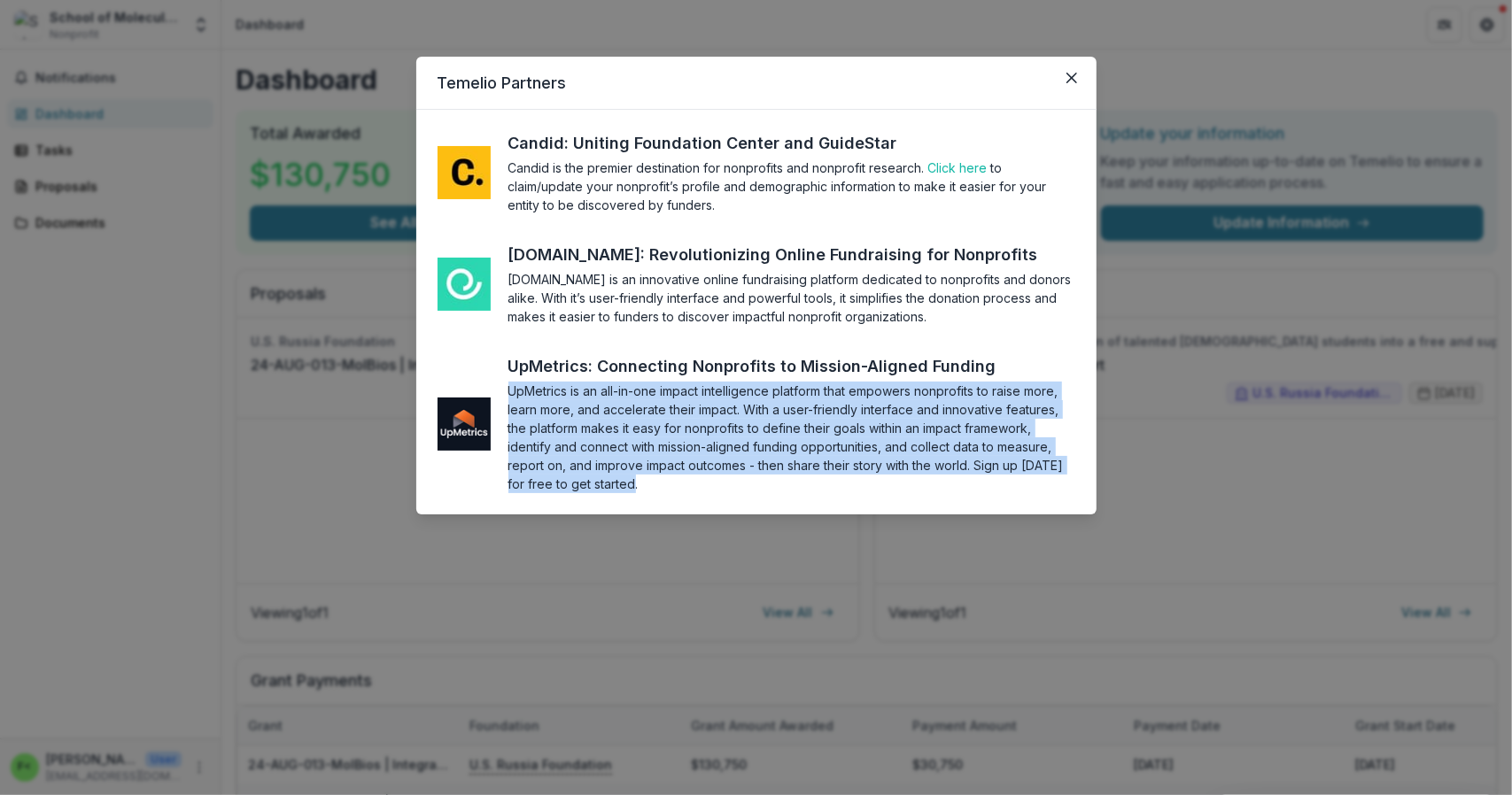
click at [776, 399] on section "UpMetrics is an all-in-one impact intelligence platform that empowers nonprofit…" at bounding box center [792, 437] width 567 height 112
click at [767, 367] on div "UpMetrics: Connecting Nonprofits to Mission-Aligned Funding" at bounding box center [768, 366] width 521 height 23
click at [1081, 77] on button "Close" at bounding box center [1071, 78] width 28 height 28
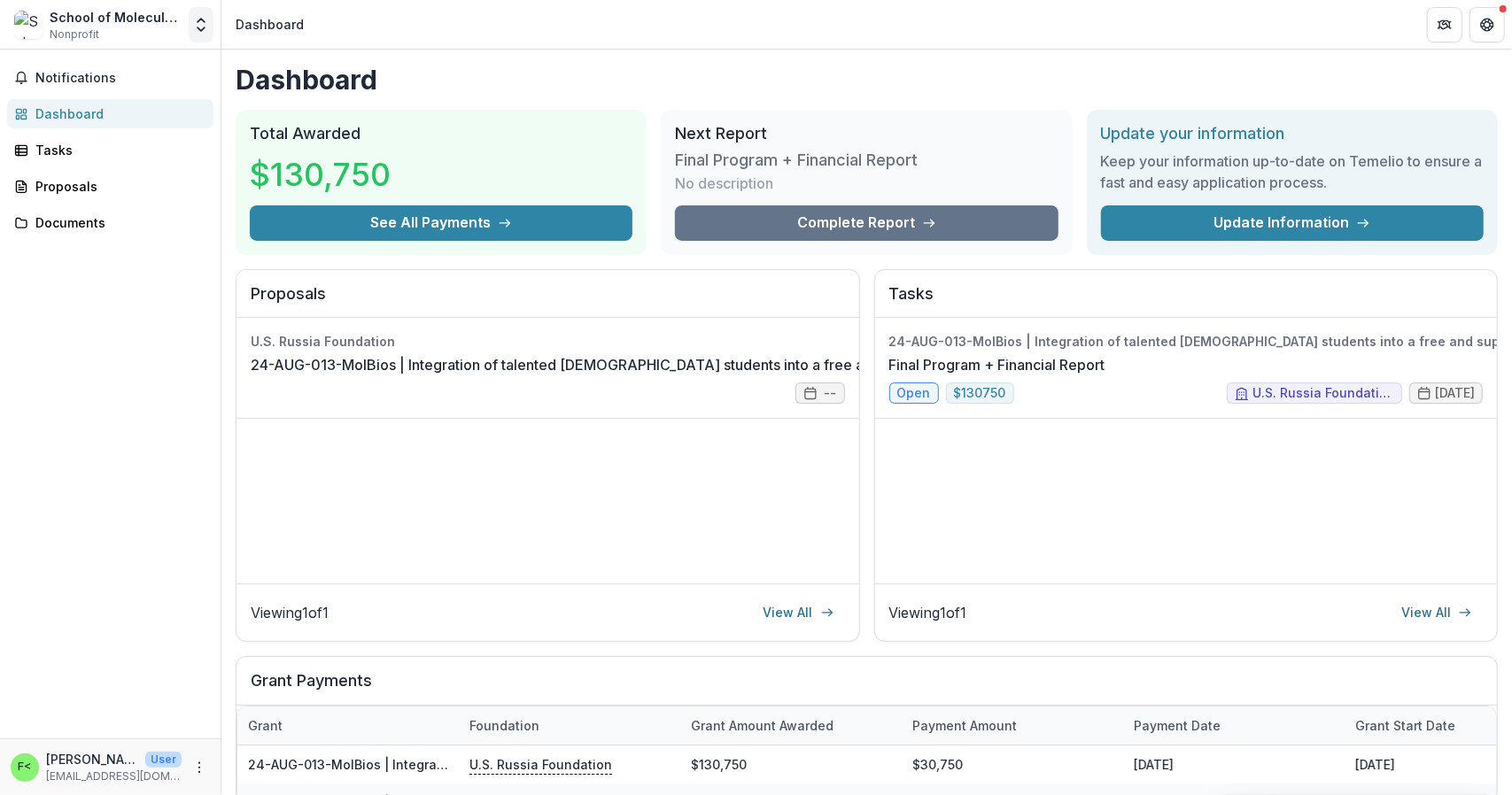
click at [204, 25] on icon "Open entity switcher" at bounding box center [201, 24] width 18 height 18
click at [68, 100] on link "Settings" at bounding box center [111, 98] width 213 height 29
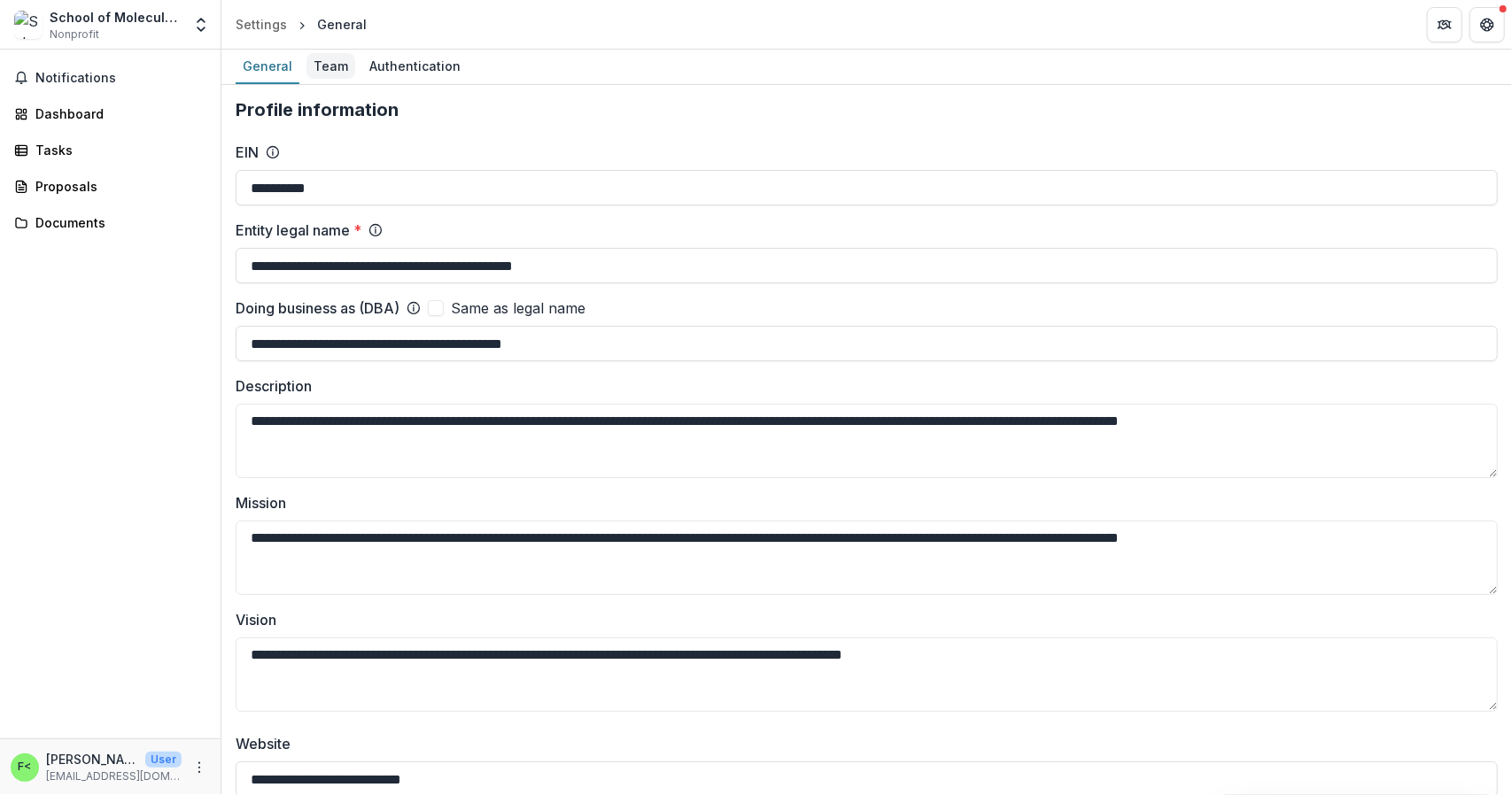
click at [331, 74] on div "Team" at bounding box center [331, 66] width 49 height 25
